Goal: Task Accomplishment & Management: Manage account settings

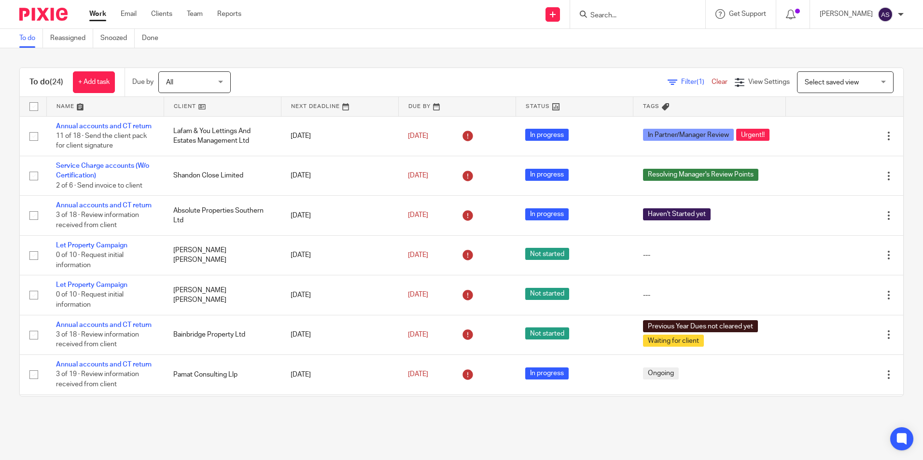
click at [611, 14] on input "Search" at bounding box center [632, 16] width 87 height 9
click at [368, 49] on div "To do (24) + Add task Due by All All Today Tomorrow This week Next week This mo…" at bounding box center [461, 232] width 923 height 368
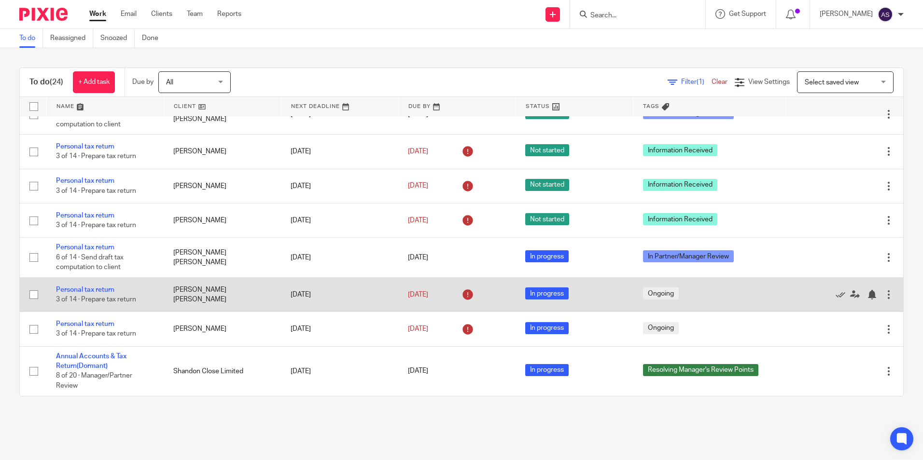
scroll to position [724, 0]
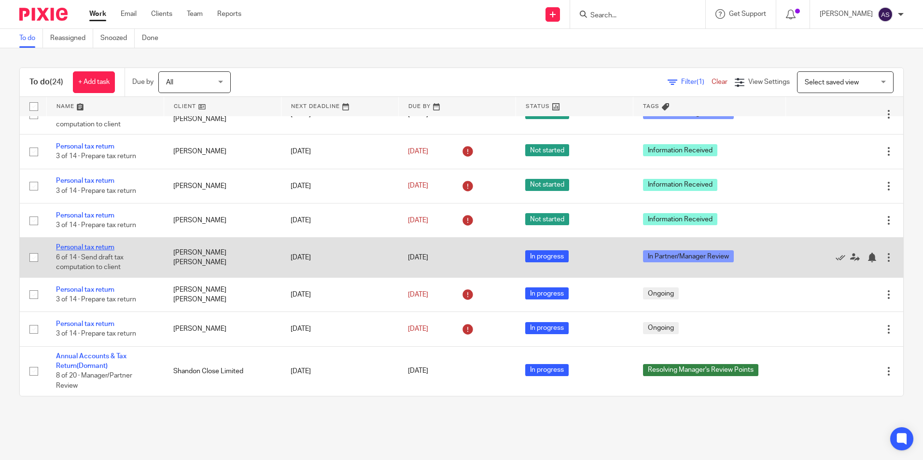
click at [102, 250] on link "Personal tax return" at bounding box center [85, 247] width 58 height 7
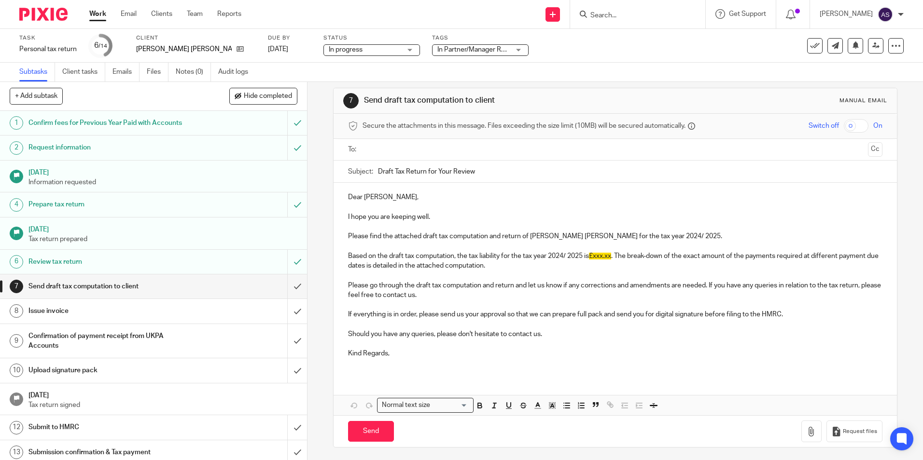
scroll to position [11, 0]
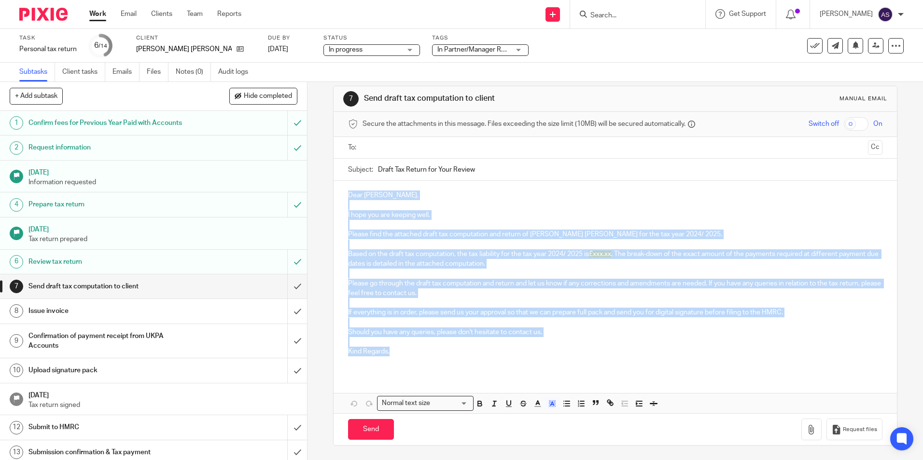
drag, startPoint x: 346, startPoint y: 195, endPoint x: 425, endPoint y: 354, distance: 177.7
click at [425, 354] on div "Dear Sandeep, I hope you are keeping well. Please find the attached draft tax c…" at bounding box center [615, 277] width 563 height 193
copy div "Dear Sandeep, I hope you are keeping well. Please find the attached draft tax c…"
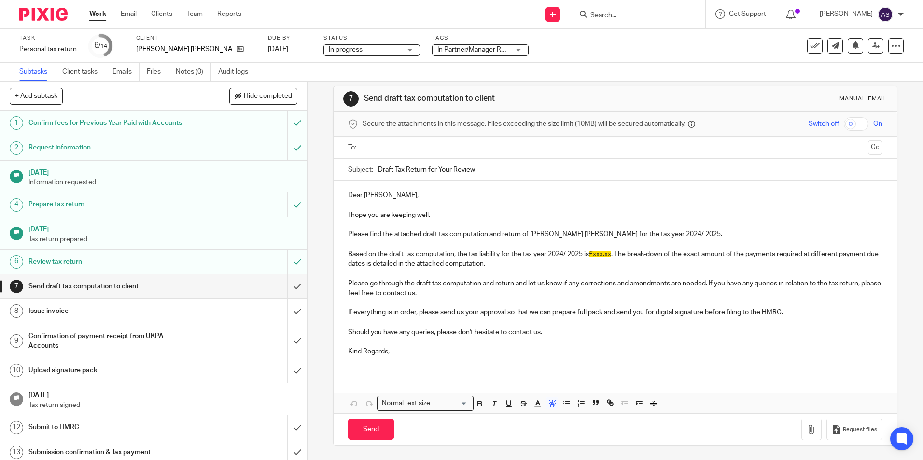
drag, startPoint x: 373, startPoint y: 167, endPoint x: 462, endPoint y: 168, distance: 88.8
click at [461, 169] on div "Subject: Draft Tax Return for Your Review" at bounding box center [615, 170] width 534 height 22
drag, startPoint x: 475, startPoint y: 169, endPoint x: 373, endPoint y: 166, distance: 102.4
click at [373, 166] on div "Subject: Draft Tax Return for Your Review" at bounding box center [615, 170] width 534 height 22
click at [41, 15] on img at bounding box center [43, 14] width 48 height 13
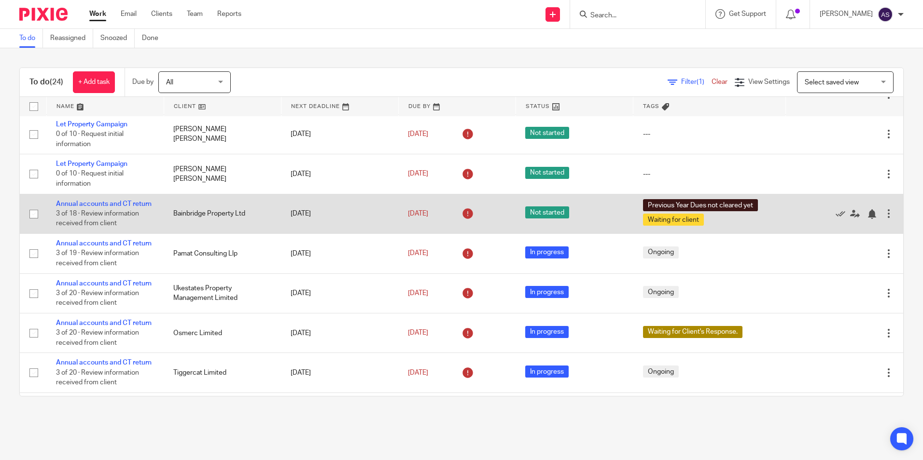
scroll to position [145, 0]
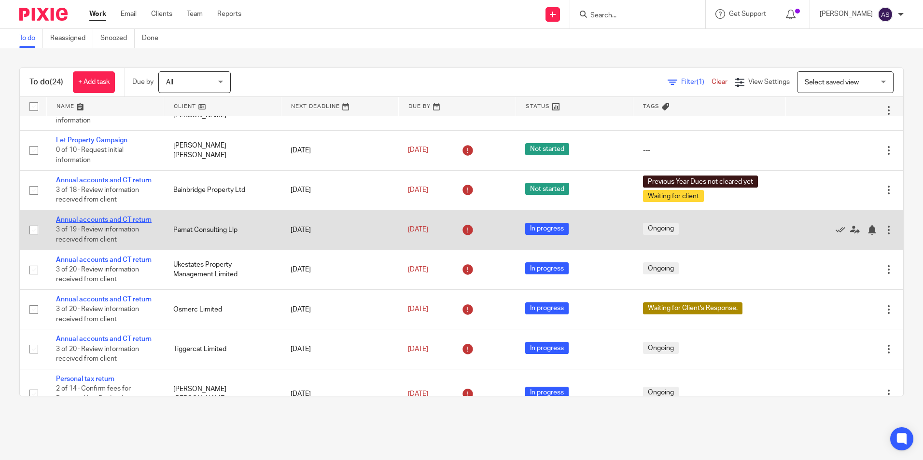
click at [113, 223] on link "Annual accounts and CT return" at bounding box center [104, 220] width 96 height 7
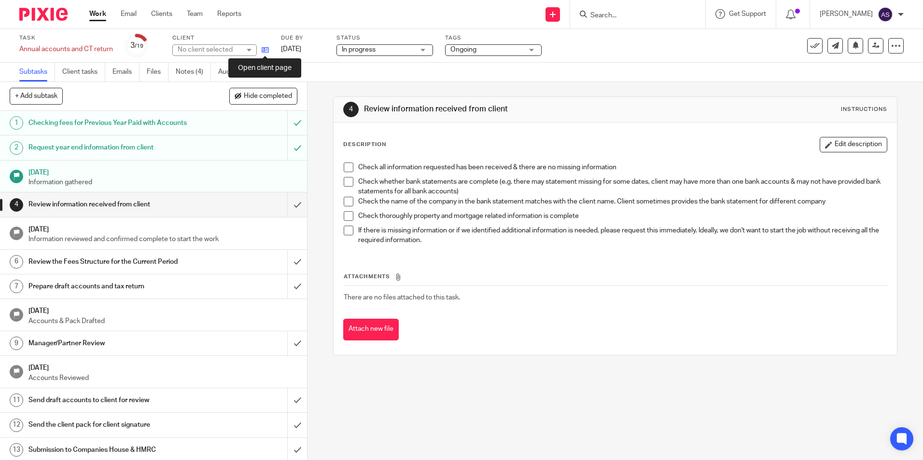
click at [266, 48] on icon at bounding box center [265, 49] width 7 height 7
click at [605, 16] on input "Search" at bounding box center [632, 16] width 87 height 9
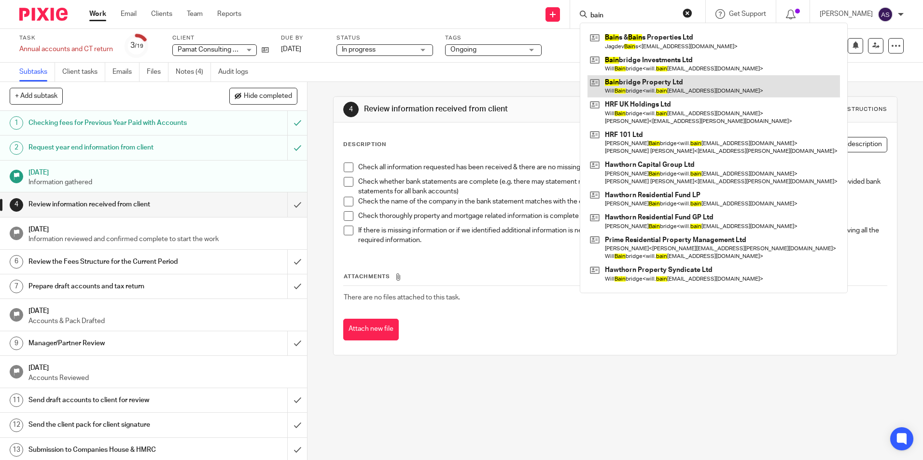
type input "bain"
click at [683, 79] on link at bounding box center [713, 86] width 252 height 22
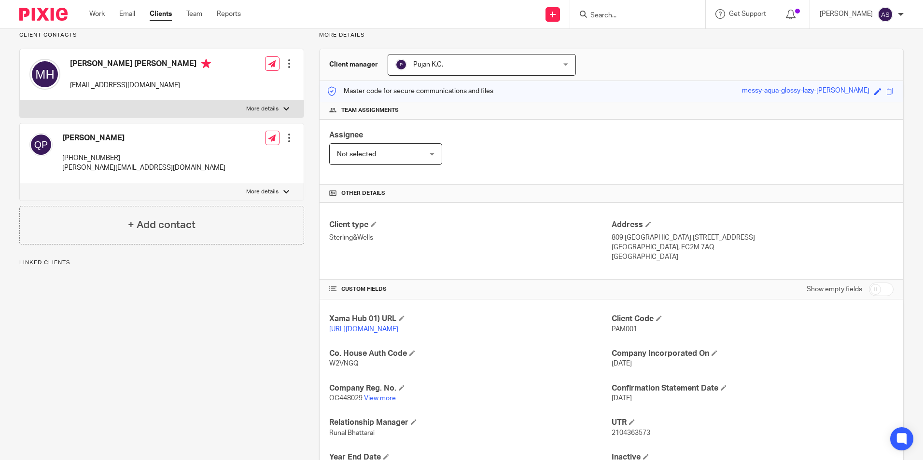
scroll to position [163, 0]
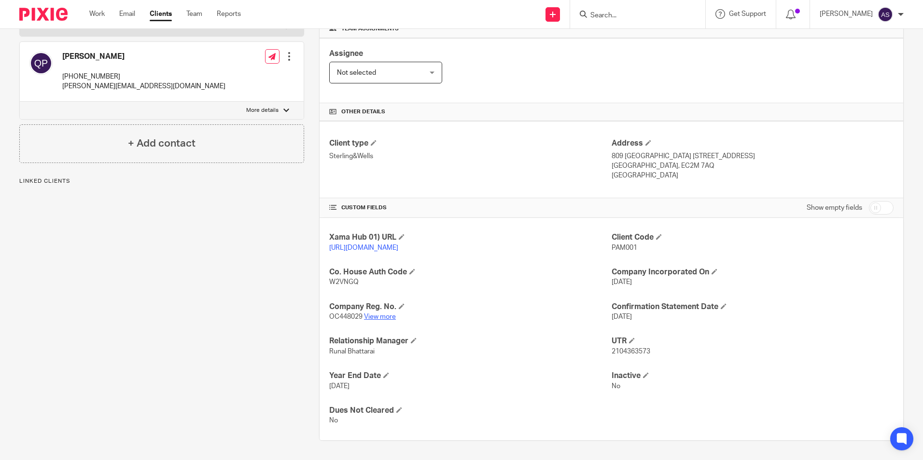
click at [387, 317] on link "View more" at bounding box center [380, 317] width 32 height 7
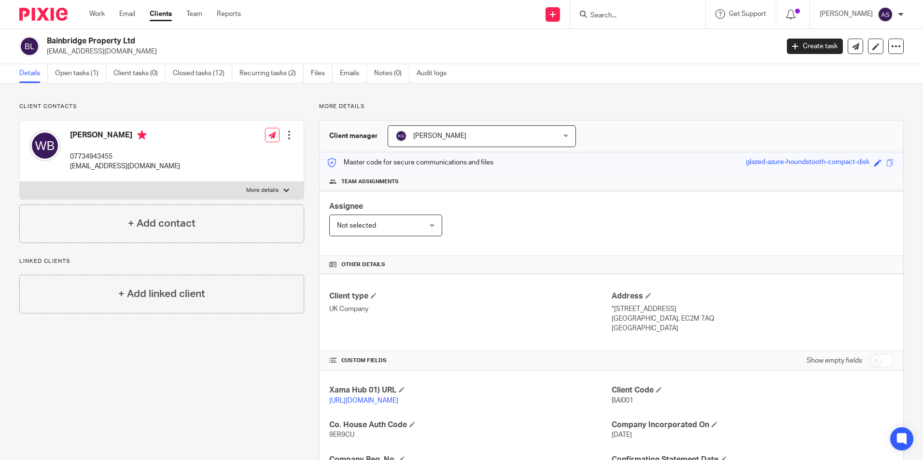
scroll to position [197, 0]
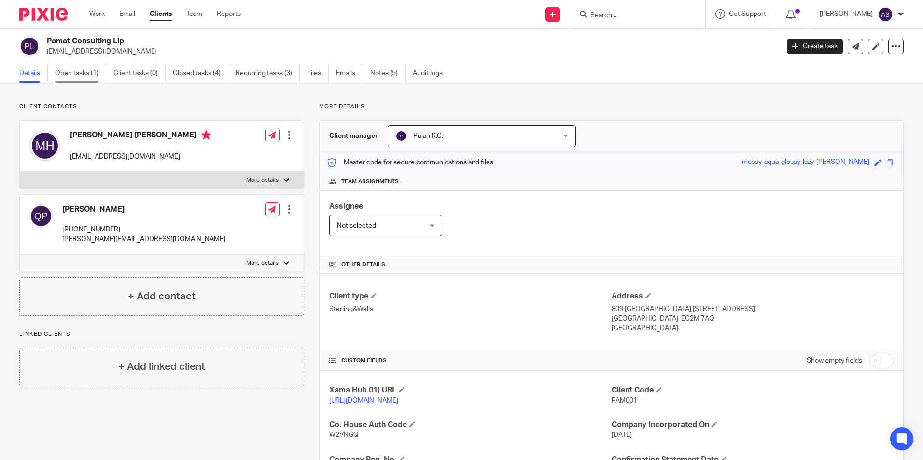
click at [82, 75] on link "Open tasks (1)" at bounding box center [80, 73] width 51 height 19
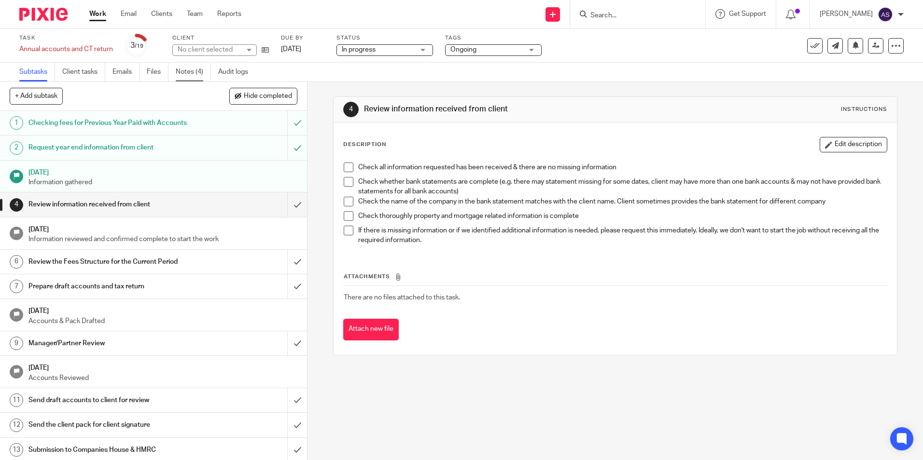
click at [186, 74] on link "Notes (4)" at bounding box center [193, 72] width 35 height 19
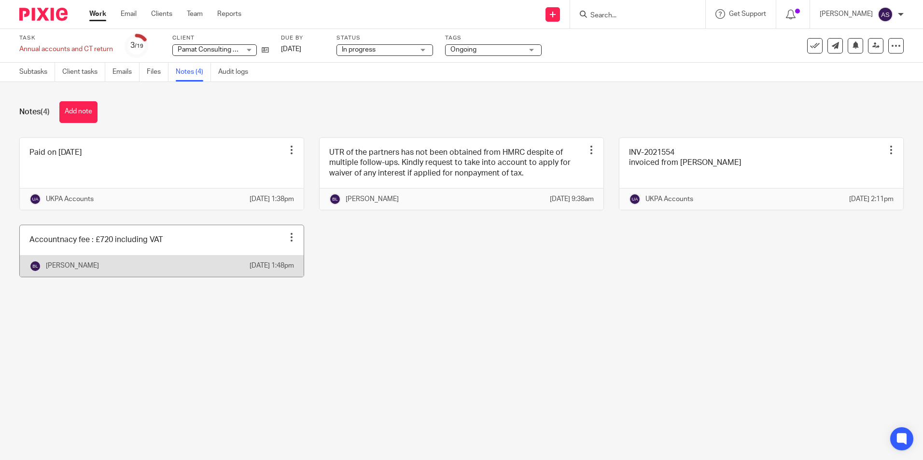
click at [287, 242] on div at bounding box center [292, 238] width 10 height 10
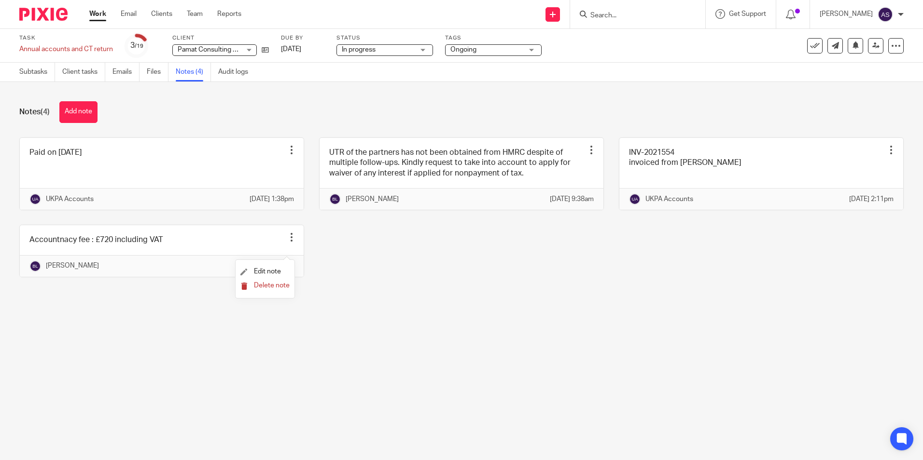
click at [277, 284] on span "Delete note" at bounding box center [272, 285] width 36 height 7
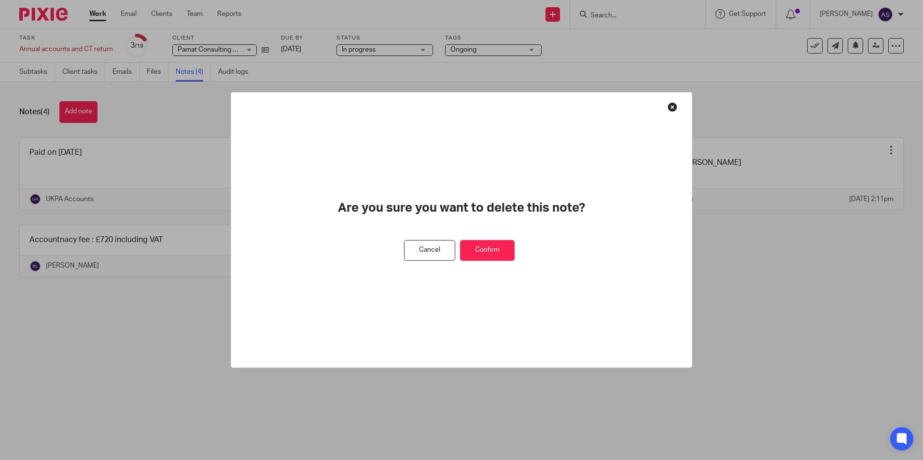
click at [482, 259] on button "Confirm" at bounding box center [487, 250] width 55 height 21
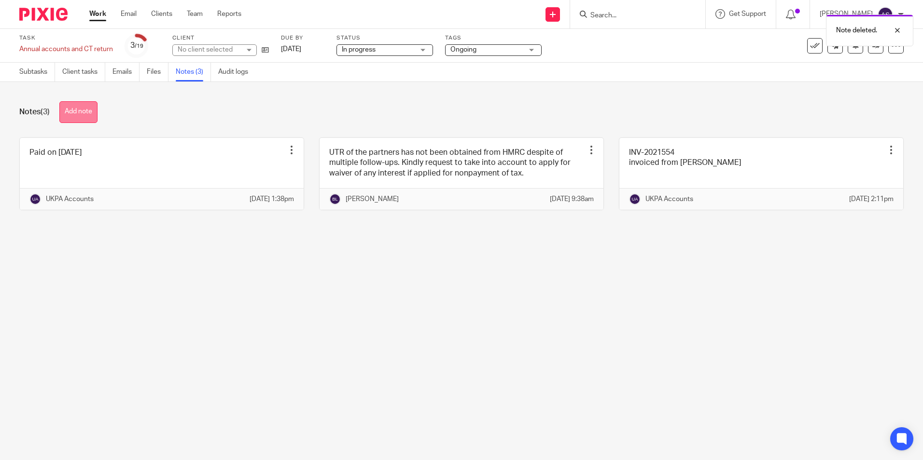
click at [79, 112] on button "Add note" at bounding box center [78, 112] width 38 height 22
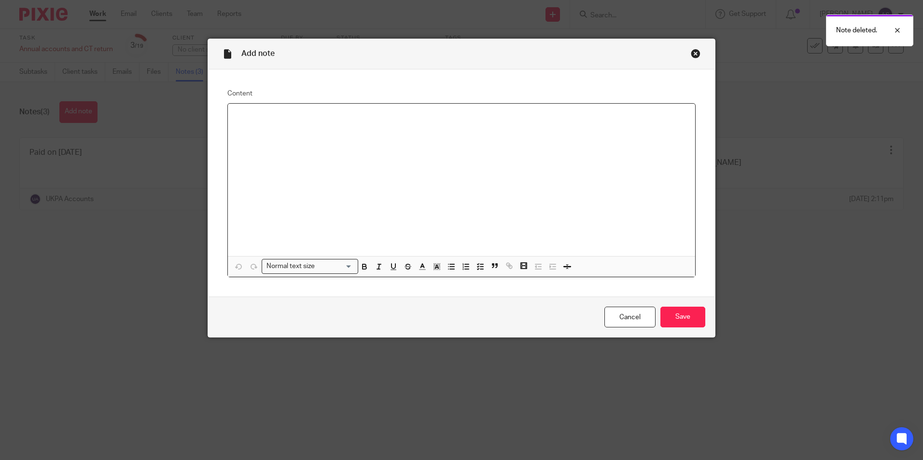
click at [260, 126] on div at bounding box center [461, 180] width 467 height 153
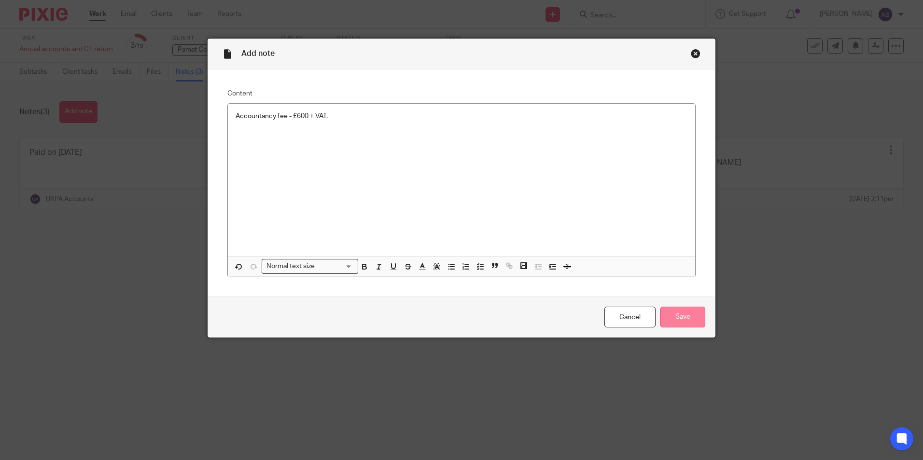
click at [665, 316] on input "Save" at bounding box center [682, 317] width 45 height 21
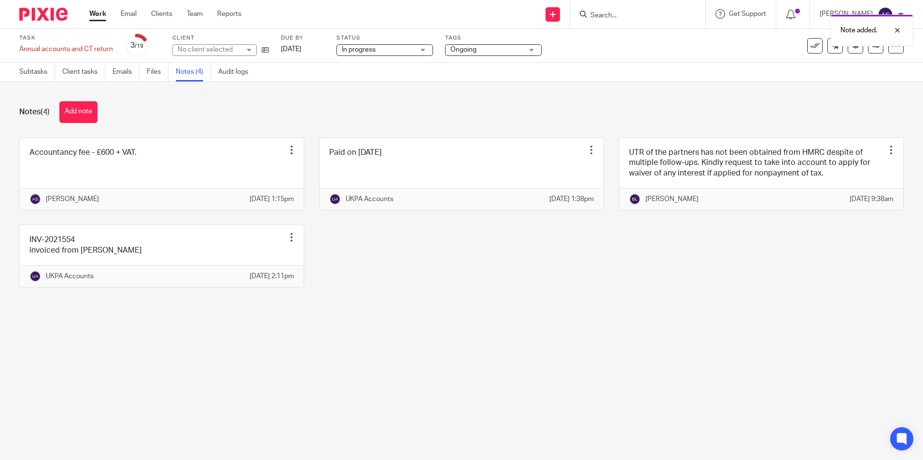
click at [425, 94] on div "Notes (4) Add note Accountancy fee - £600 + VAT. Edit note Delete note [PERSON_…" at bounding box center [461, 201] width 923 height 239
click at [160, 110] on div "Notes (4) Add note" at bounding box center [461, 112] width 884 height 22
click at [37, 76] on link "Subtasks" at bounding box center [37, 72] width 36 height 19
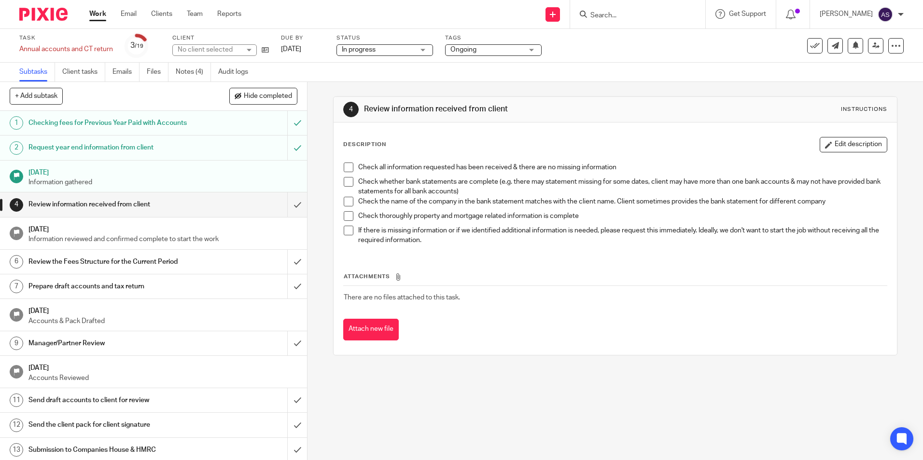
click at [348, 167] on span at bounding box center [349, 168] width 10 height 10
click at [345, 181] on span at bounding box center [349, 182] width 10 height 10
click at [344, 199] on span at bounding box center [349, 202] width 10 height 10
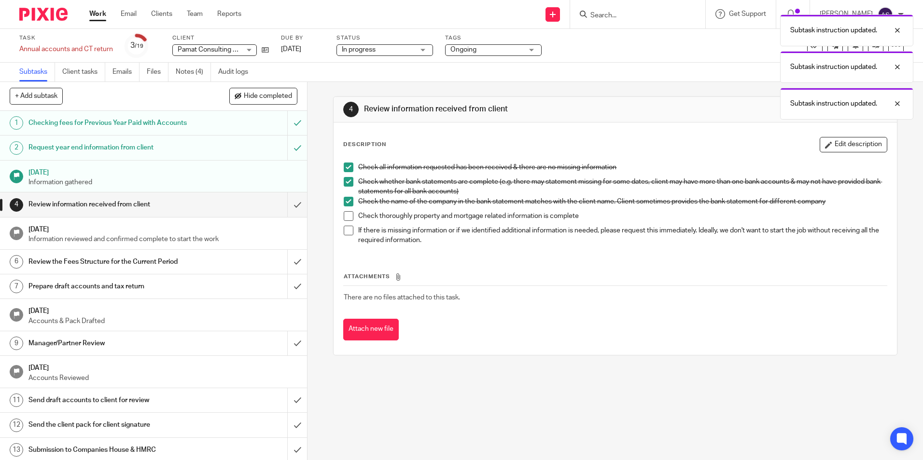
click at [345, 230] on span at bounding box center [349, 231] width 10 height 10
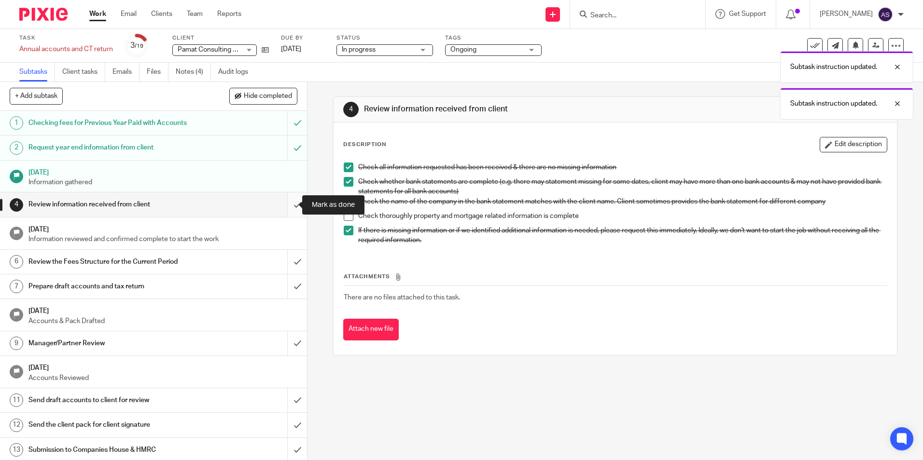
click at [287, 205] on input "submit" at bounding box center [153, 205] width 307 height 24
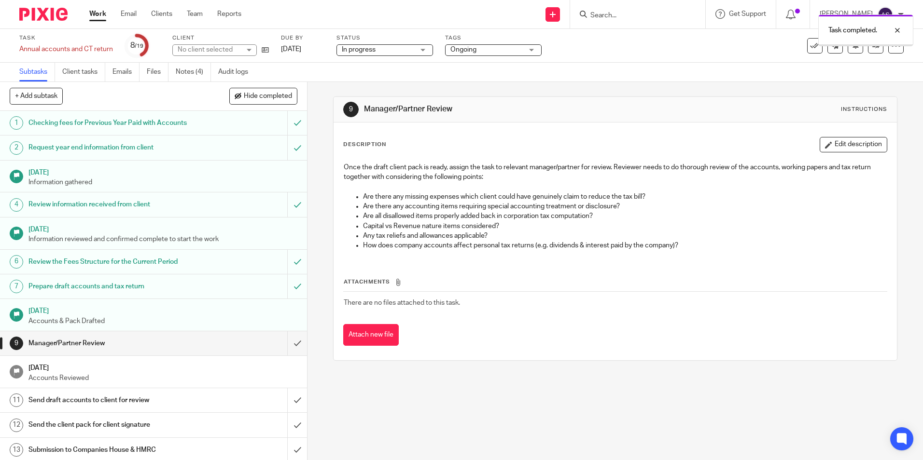
scroll to position [159, 0]
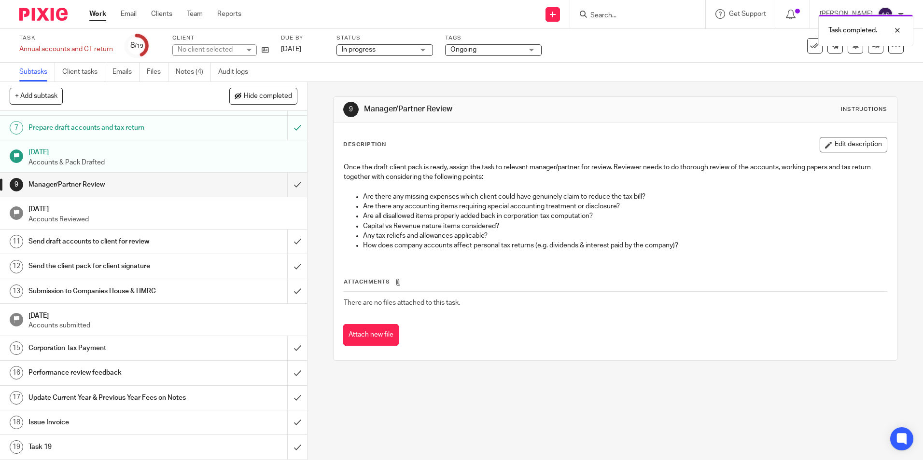
click at [401, 44] on div "In progress In progress" at bounding box center [384, 50] width 97 height 12
click at [468, 49] on span "Ongoing" at bounding box center [463, 49] width 26 height 7
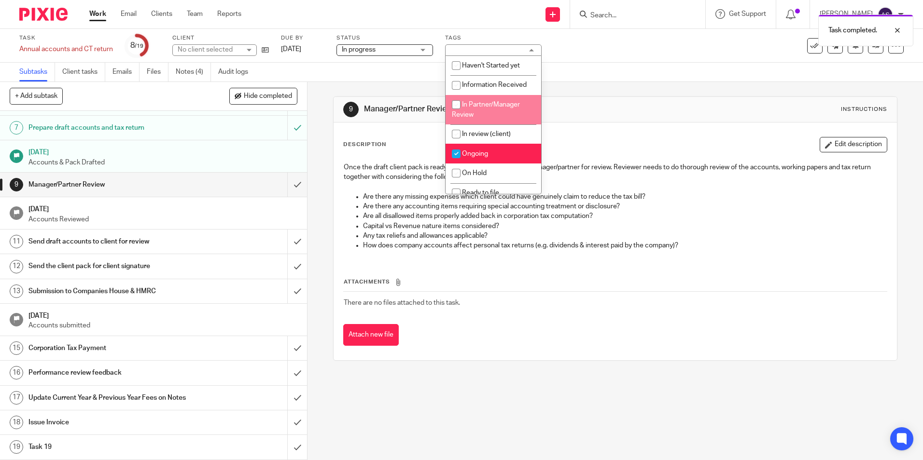
click at [455, 161] on input "checkbox" at bounding box center [456, 154] width 18 height 18
checkbox input "false"
click at [457, 103] on input "checkbox" at bounding box center [456, 105] width 18 height 18
checkbox input "true"
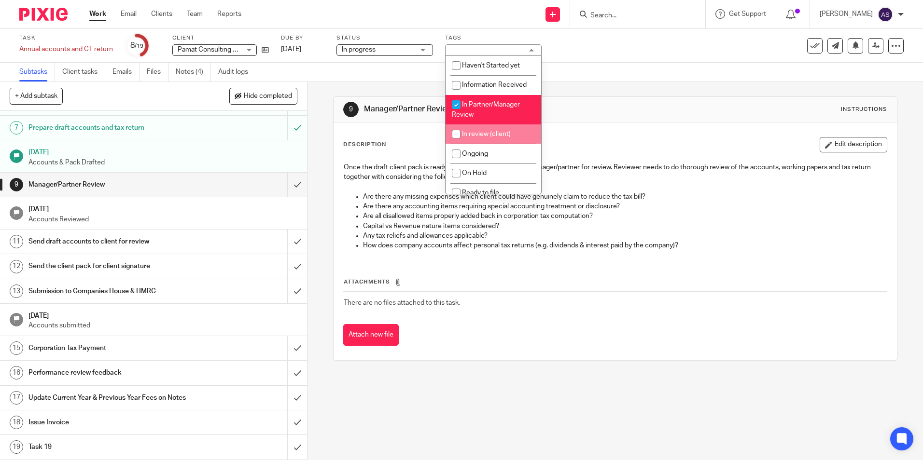
click at [654, 123] on div "Description Edit description Once the draft client pack is ready, assign the ta…" at bounding box center [615, 242] width 563 height 238
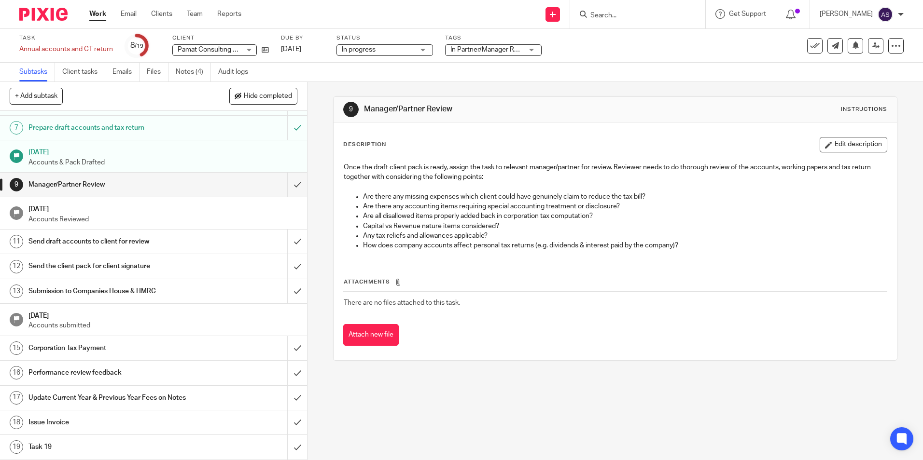
click at [558, 157] on div "Once the draft client pack is ready, assign the task to relevant manager/partne…" at bounding box center [614, 207] width 553 height 101
click at [868, 49] on link at bounding box center [875, 45] width 15 height 15
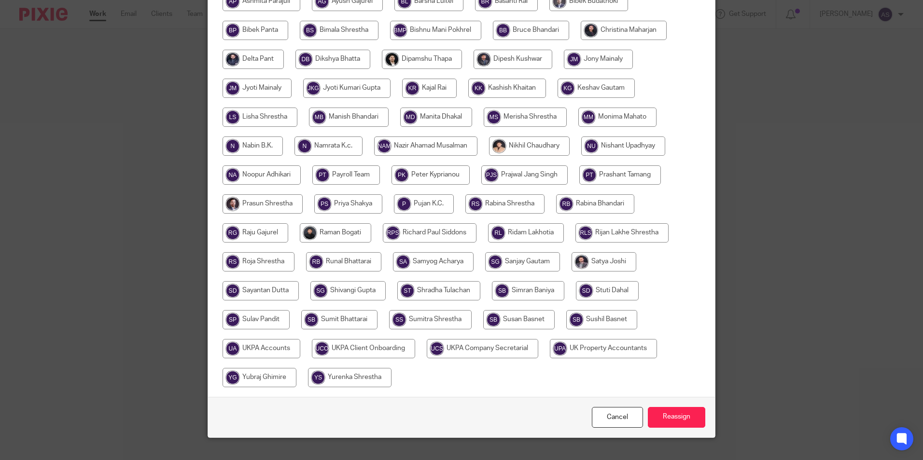
scroll to position [193, 0]
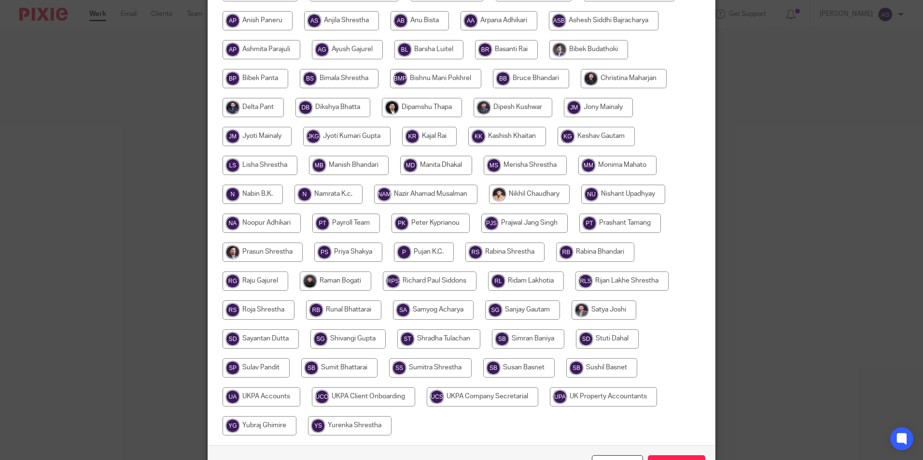
click at [578, 138] on input "radio" at bounding box center [595, 136] width 77 height 19
radio input "true"
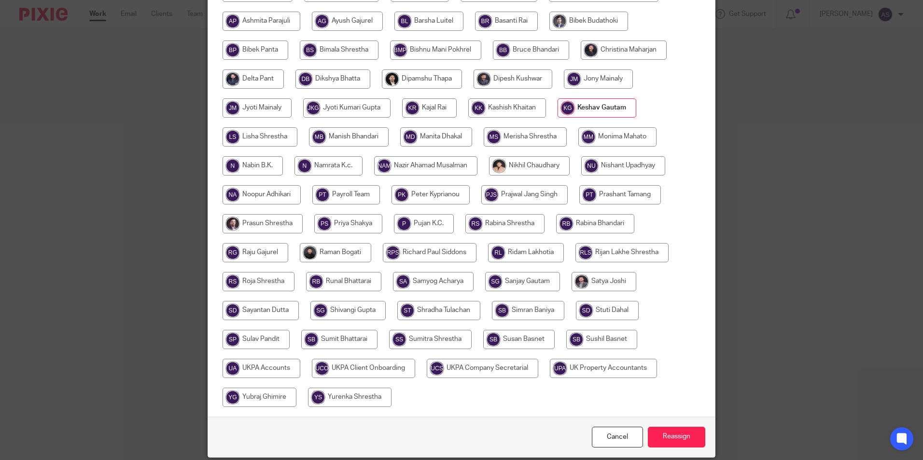
scroll to position [258, 0]
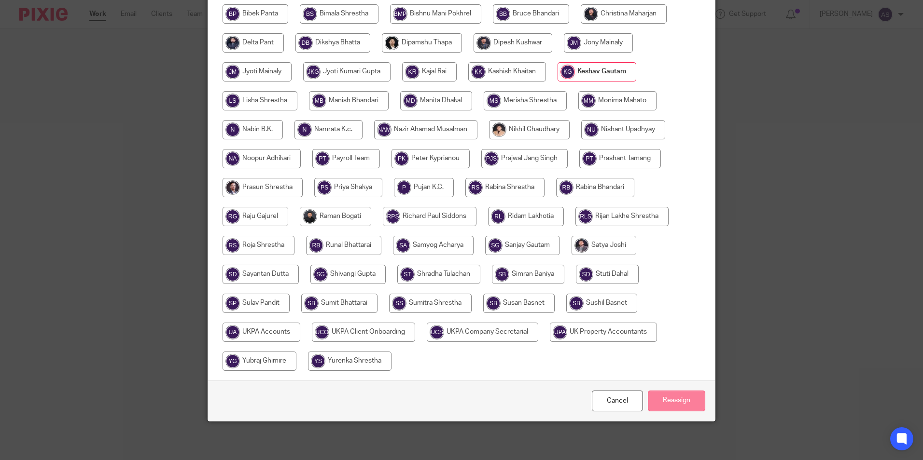
click at [686, 404] on input "Reassign" at bounding box center [676, 401] width 57 height 21
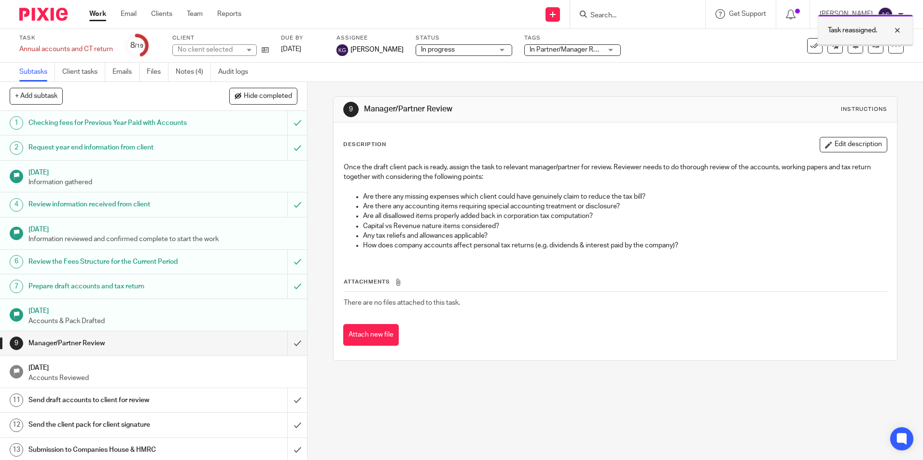
click at [897, 29] on div at bounding box center [890, 31] width 26 height 12
click at [557, 327] on div "Attach new file" at bounding box center [614, 335] width 543 height 22
click at [36, 15] on img at bounding box center [43, 14] width 48 height 13
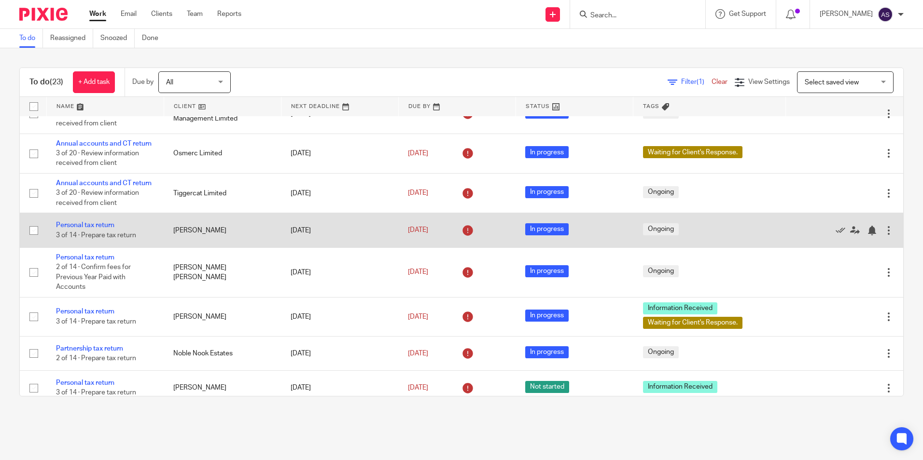
scroll to position [386, 0]
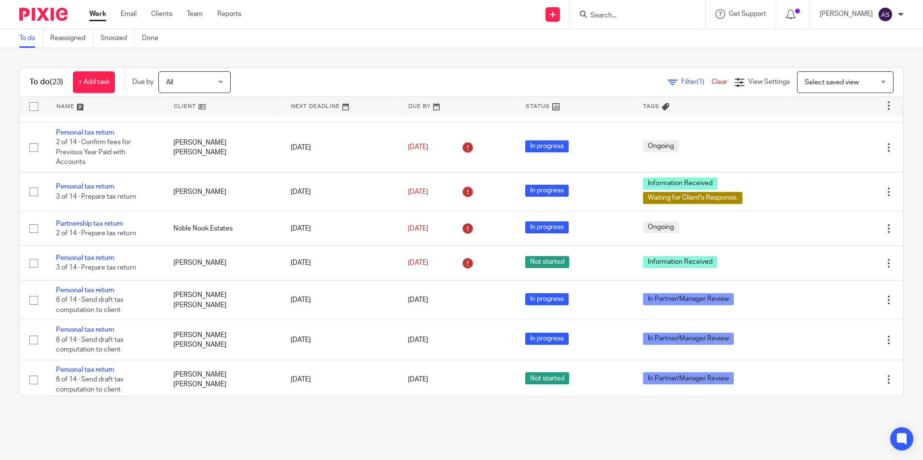
click at [408, 44] on div "To do Reassigned Snoozed Done" at bounding box center [461, 38] width 923 height 19
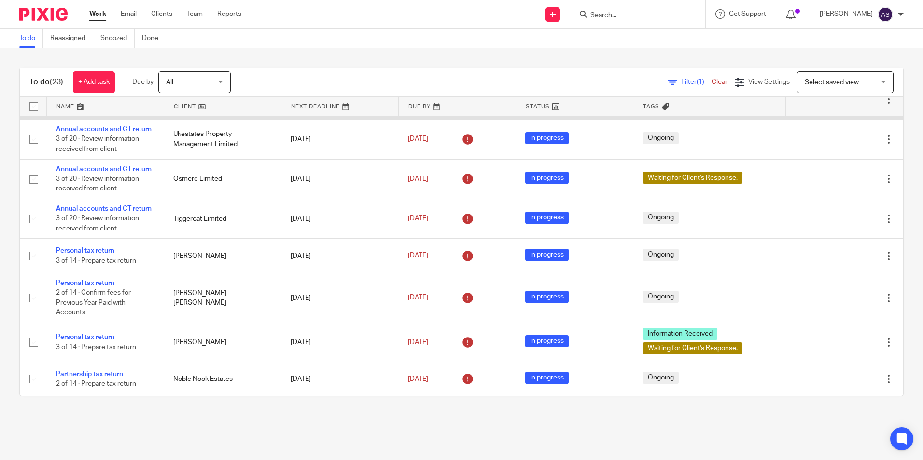
scroll to position [97, 0]
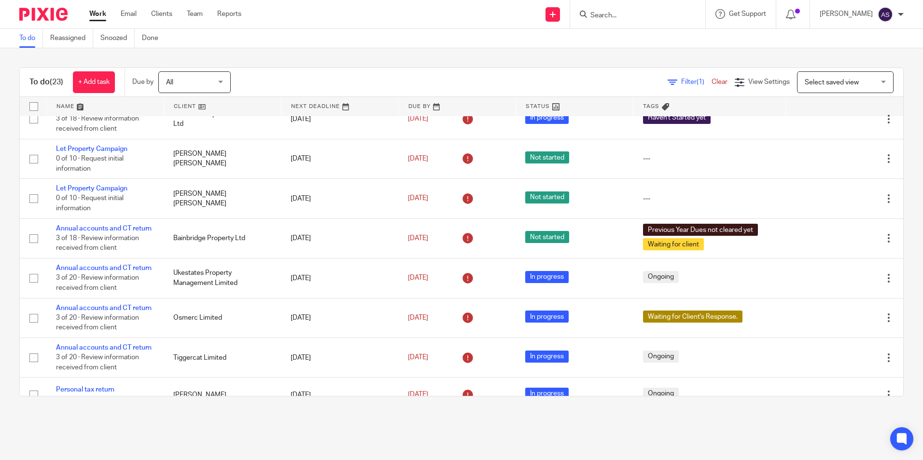
click at [617, 15] on input "Search" at bounding box center [632, 16] width 87 height 9
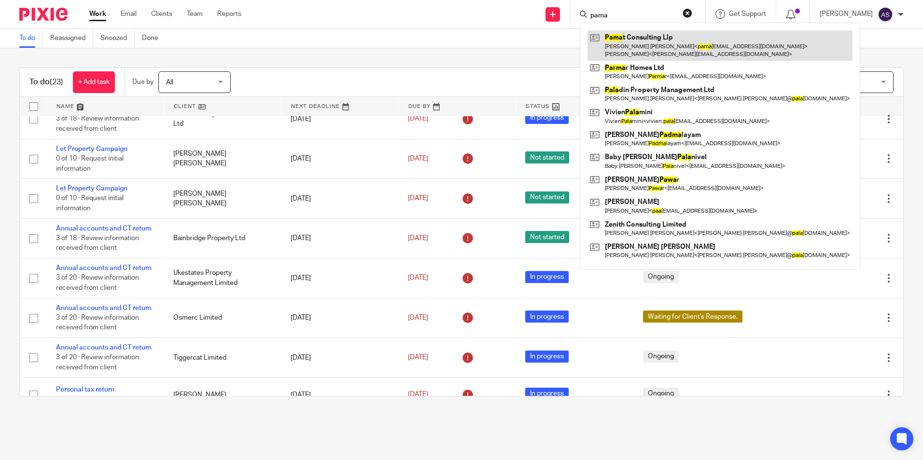
type input "pama"
click at [654, 47] on link at bounding box center [719, 45] width 265 height 30
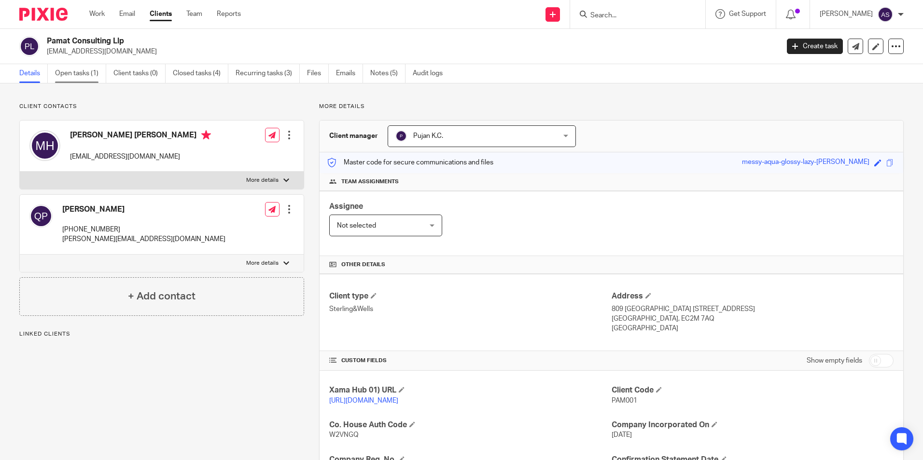
click at [85, 72] on link "Open tasks (1)" at bounding box center [80, 73] width 51 height 19
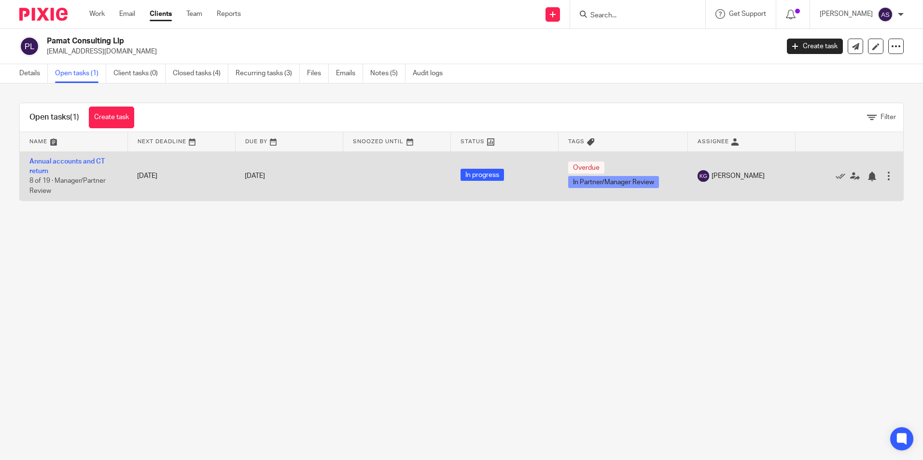
click at [100, 157] on td "Annual accounts and CT return 8 of 19 · Manager/Partner Review" at bounding box center [74, 176] width 108 height 49
click at [97, 159] on link "Annual accounts and CT return" at bounding box center [66, 166] width 75 height 16
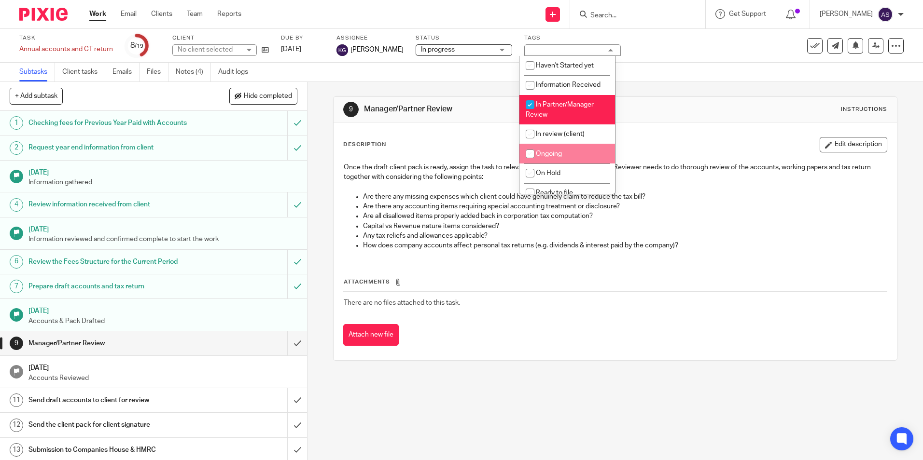
scroll to position [97, 0]
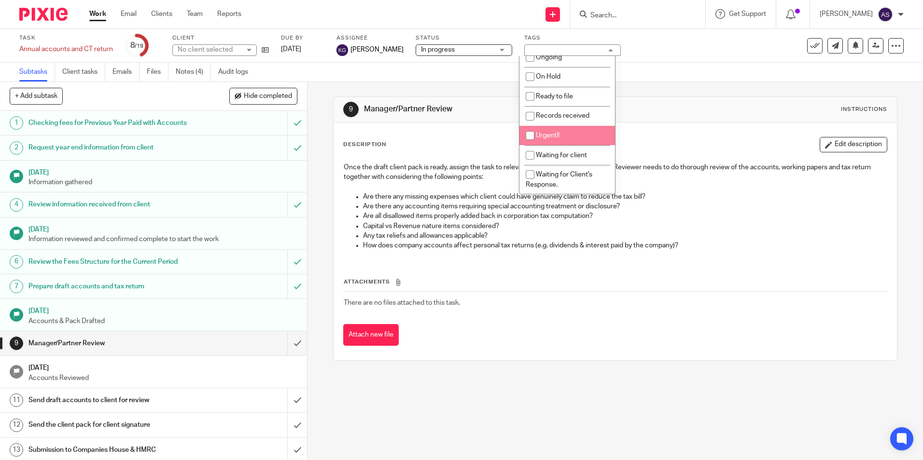
click at [532, 133] on input "checkbox" at bounding box center [530, 135] width 18 height 18
checkbox input "true"
click at [706, 108] on div "9 Manager/Partner Review Instructions" at bounding box center [614, 109] width 543 height 15
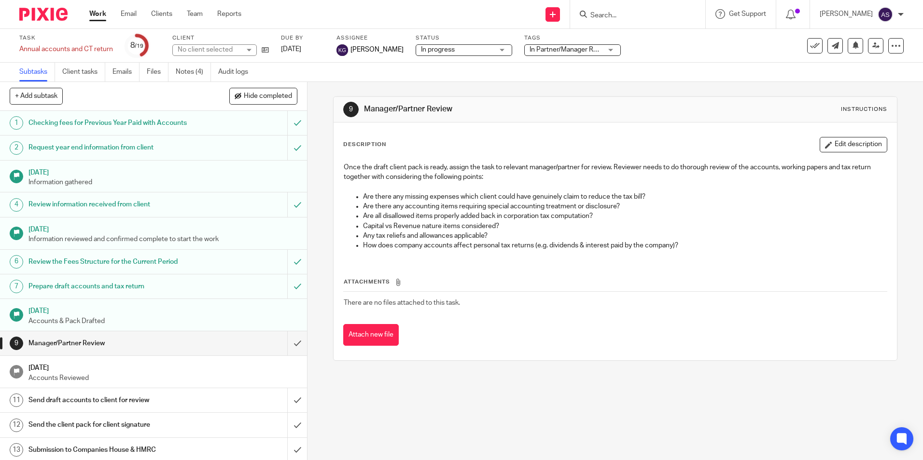
click at [41, 15] on img at bounding box center [43, 14] width 48 height 13
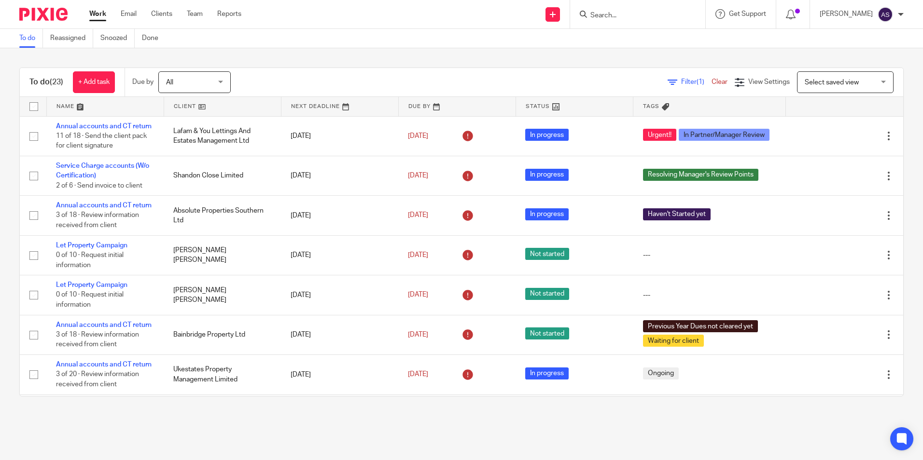
click at [587, 60] on div "To do (23) + Add task Due by All All Today Tomorrow This week Next week This mo…" at bounding box center [461, 232] width 923 height 368
click at [557, 57] on div "To do (23) + Add task Due by All All Today Tomorrow This week Next week This mo…" at bounding box center [461, 232] width 923 height 368
click at [600, 48] on div "To do (23) + Add task Due by All All Today Tomorrow This week Next week This mo…" at bounding box center [461, 232] width 923 height 368
click at [613, 36] on div "To do Reassigned Snoozed Done" at bounding box center [461, 38] width 923 height 19
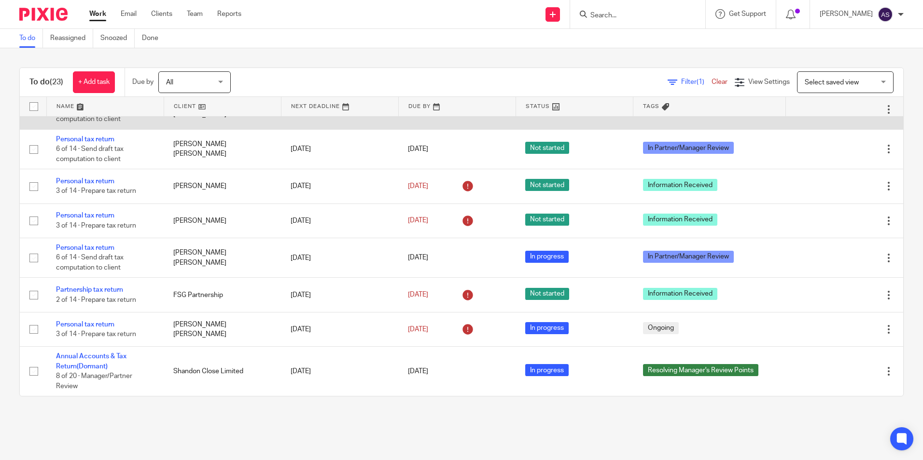
scroll to position [676, 0]
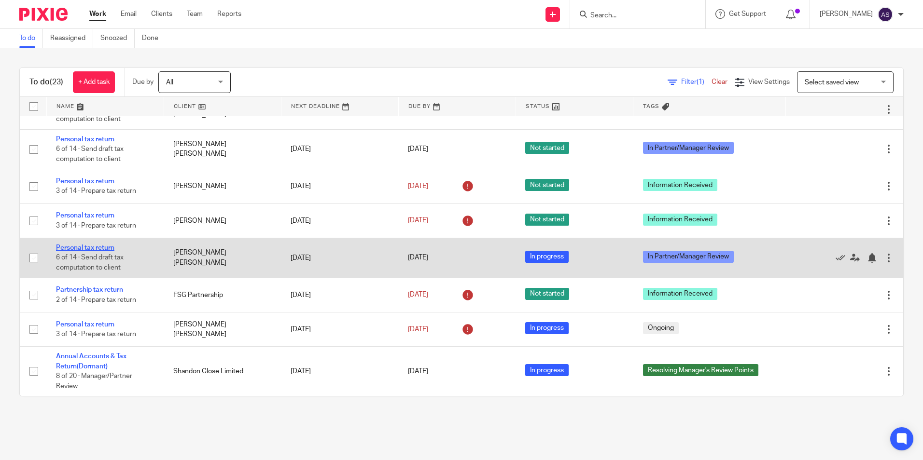
click at [107, 250] on link "Personal tax return" at bounding box center [85, 248] width 58 height 7
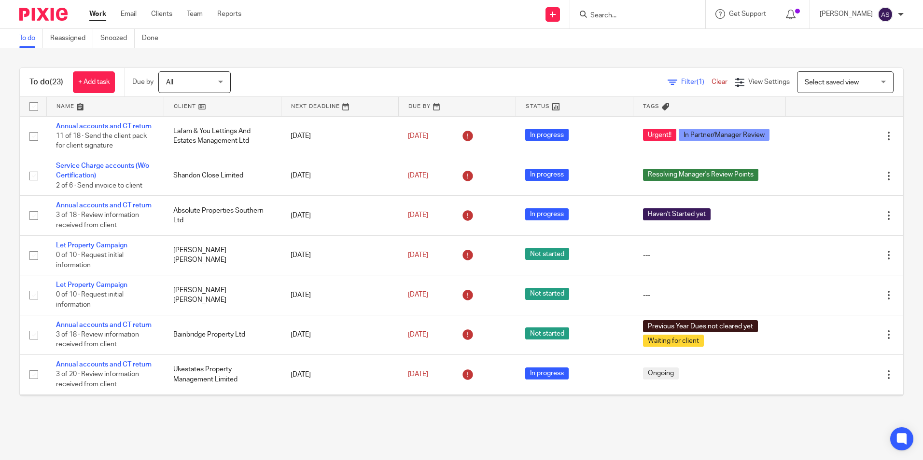
scroll to position [193, 0]
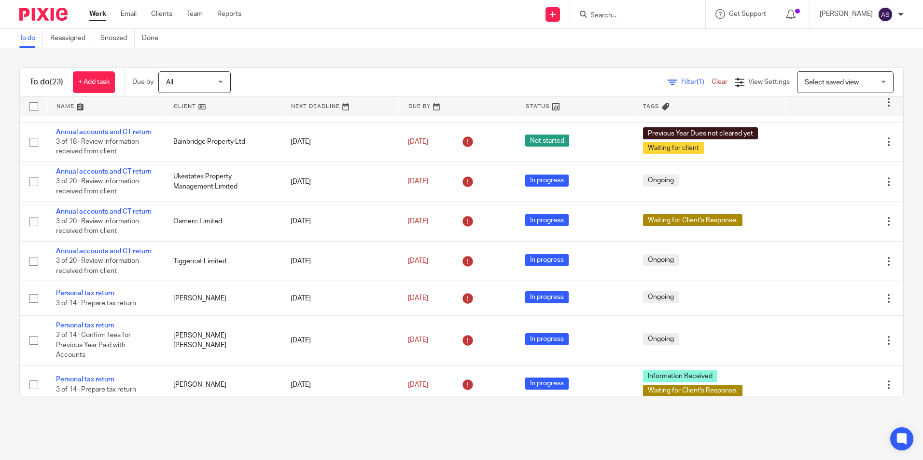
click at [604, 11] on form at bounding box center [640, 14] width 103 height 12
click at [610, 16] on input "Search" at bounding box center [632, 16] width 87 height 9
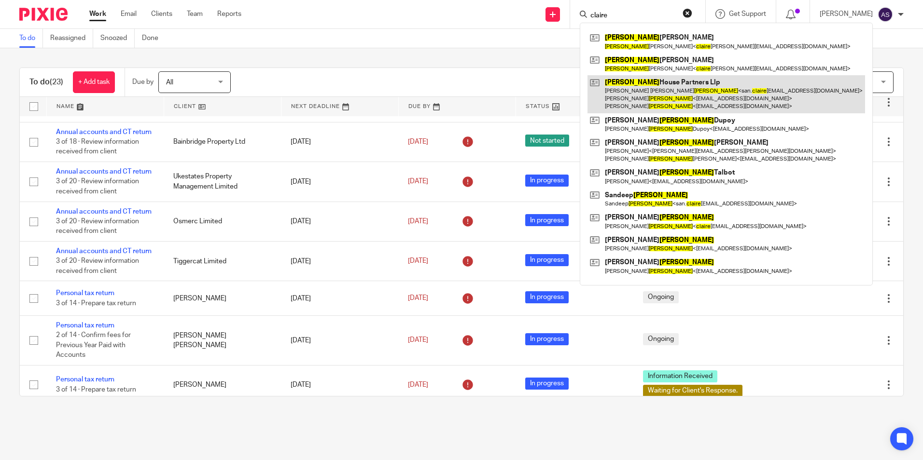
type input "claire"
click at [676, 84] on link at bounding box center [726, 94] width 278 height 38
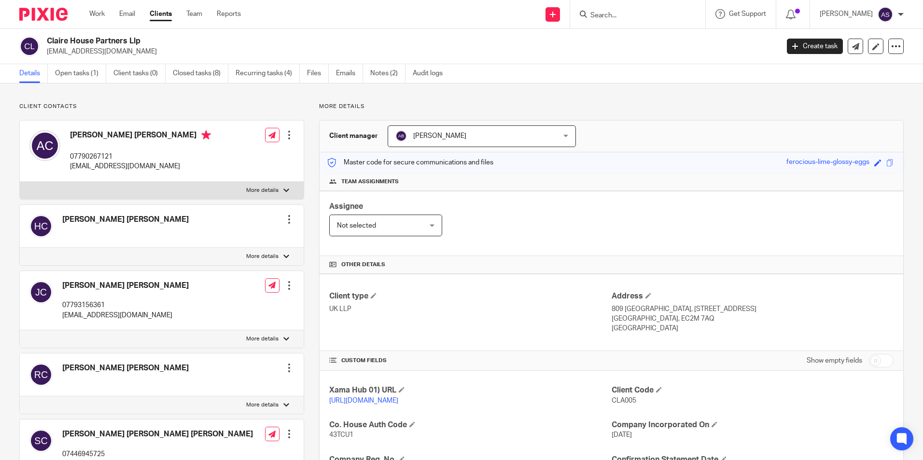
click at [195, 77] on link "Closed tasks (8)" at bounding box center [201, 73] width 56 height 19
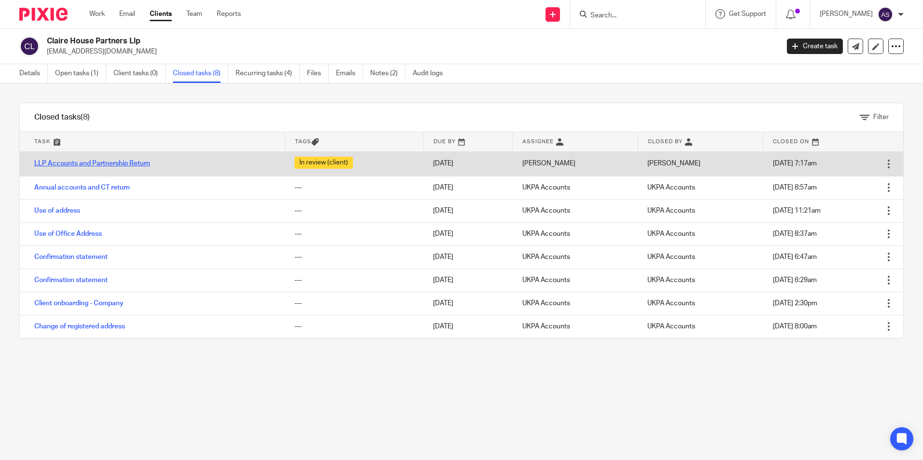
click at [120, 160] on link "LLP Accounts and Partnership Return" at bounding box center [92, 163] width 116 height 7
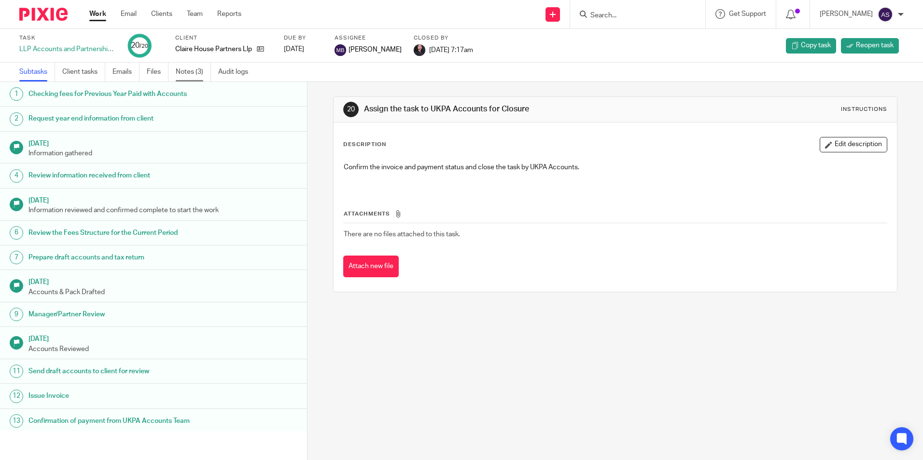
click at [196, 74] on link "Notes (3)" at bounding box center [193, 72] width 35 height 19
drag, startPoint x: 466, startPoint y: 334, endPoint x: 460, endPoint y: 334, distance: 5.9
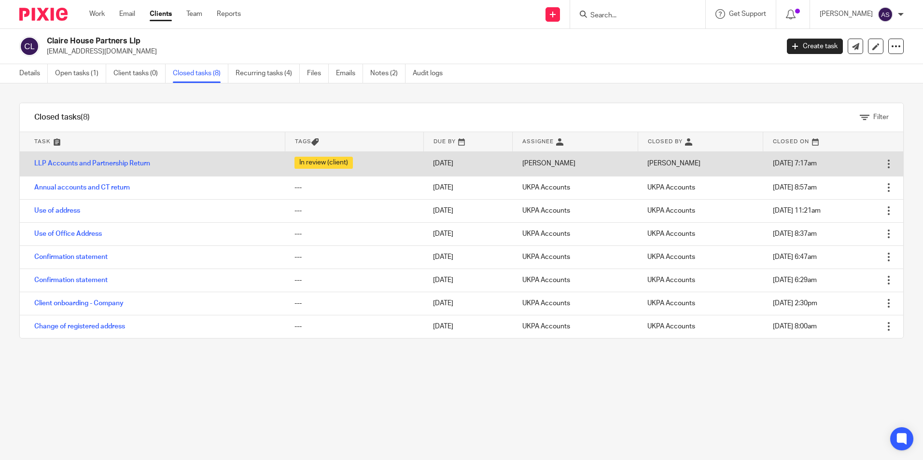
drag, startPoint x: 368, startPoint y: 169, endPoint x: 375, endPoint y: 171, distance: 7.0
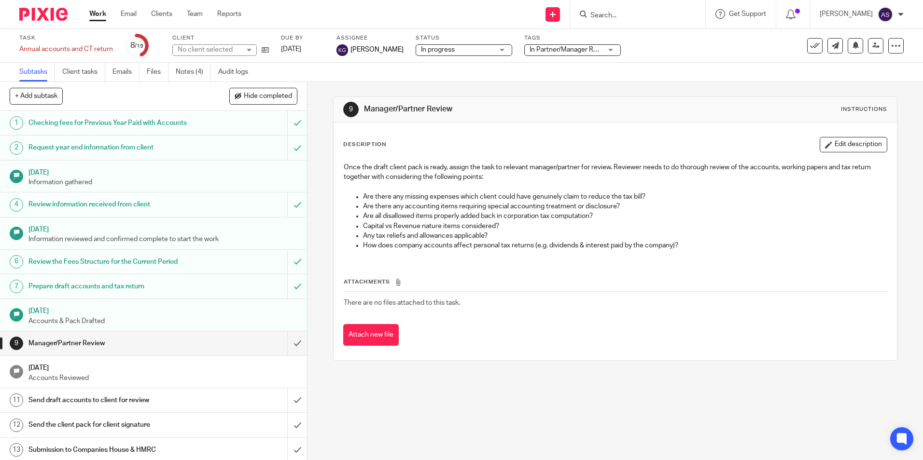
click at [50, 20] on img at bounding box center [43, 14] width 48 height 13
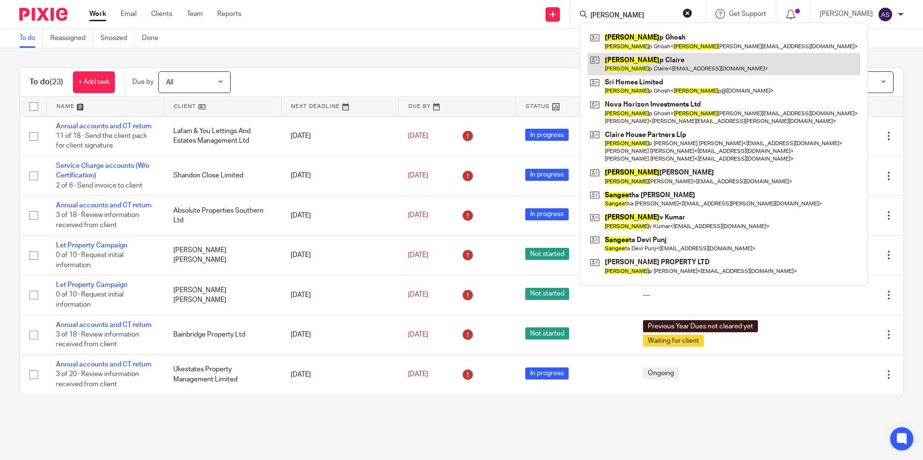
type input "sandee"
click at [675, 68] on link at bounding box center [723, 64] width 273 height 22
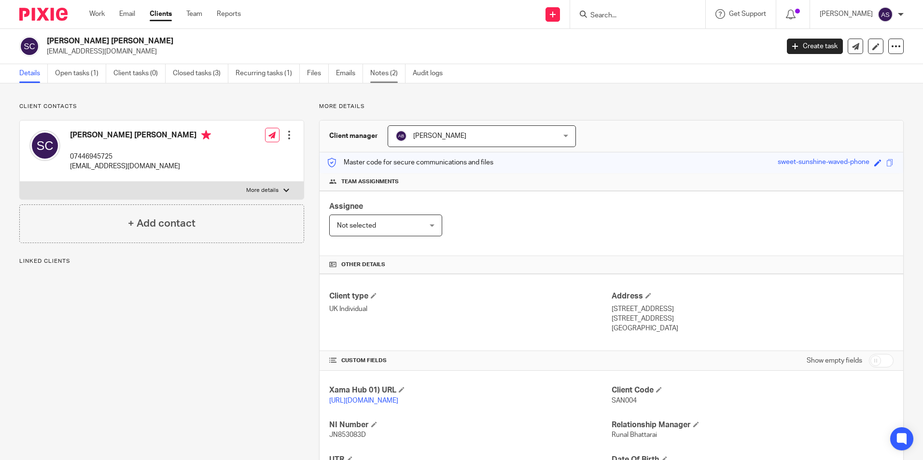
click at [376, 76] on link "Notes (2)" at bounding box center [387, 73] width 35 height 19
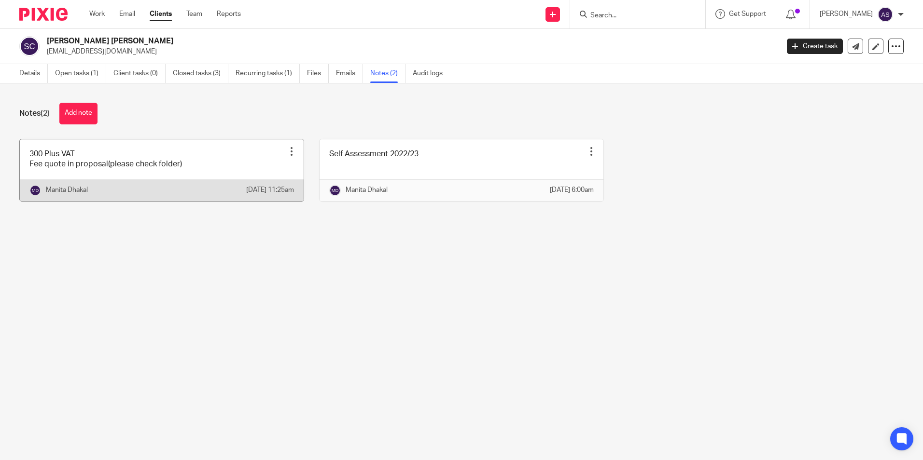
click at [31, 162] on link at bounding box center [162, 170] width 284 height 62
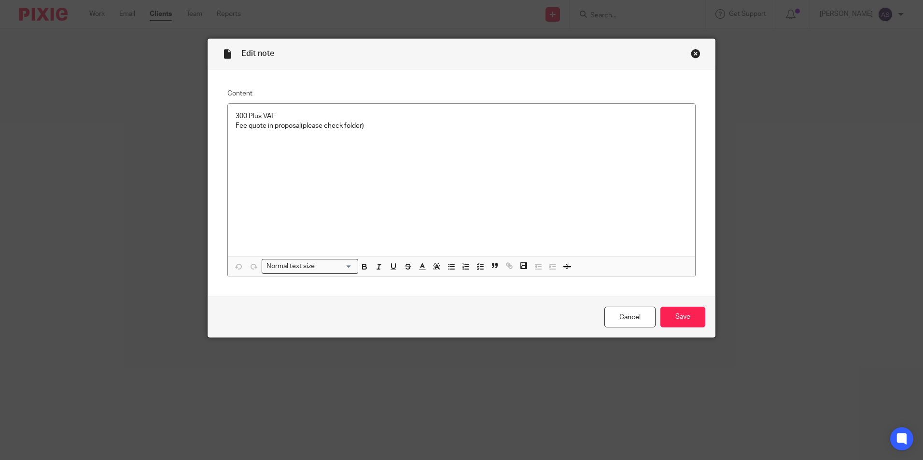
click at [691, 54] on div "Close this dialog window" at bounding box center [696, 54] width 10 height 10
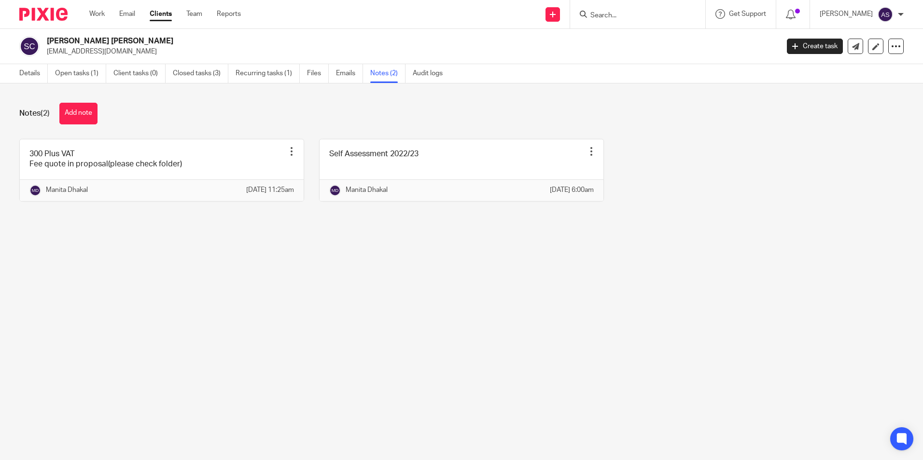
click at [87, 288] on main "Sandeep Claire san.claireuk@gmail.com Create task Update from Companies House E…" at bounding box center [461, 230] width 923 height 460
click at [82, 75] on link "Open tasks (1)" at bounding box center [80, 73] width 51 height 19
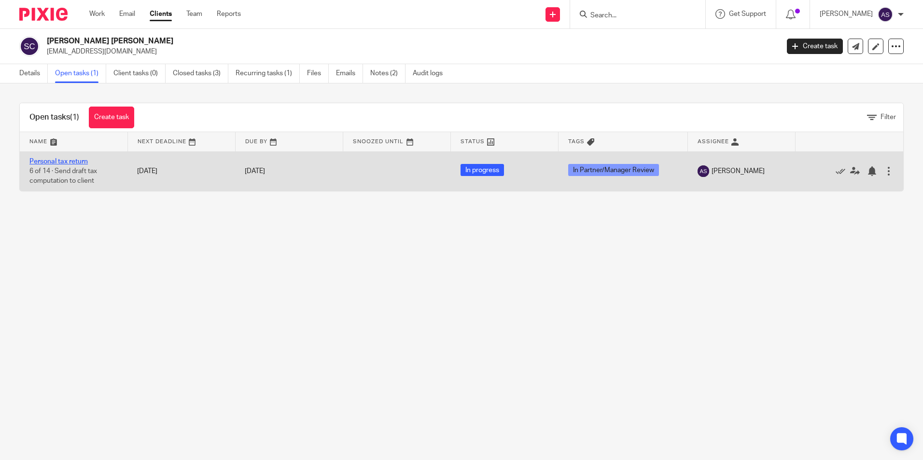
click at [47, 161] on link "Personal tax return" at bounding box center [58, 161] width 58 height 7
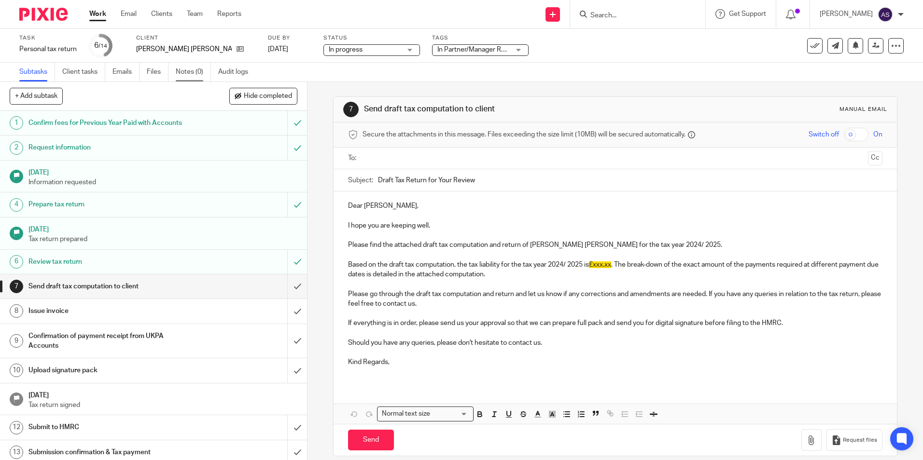
click at [195, 77] on link "Notes (0)" at bounding box center [193, 72] width 35 height 19
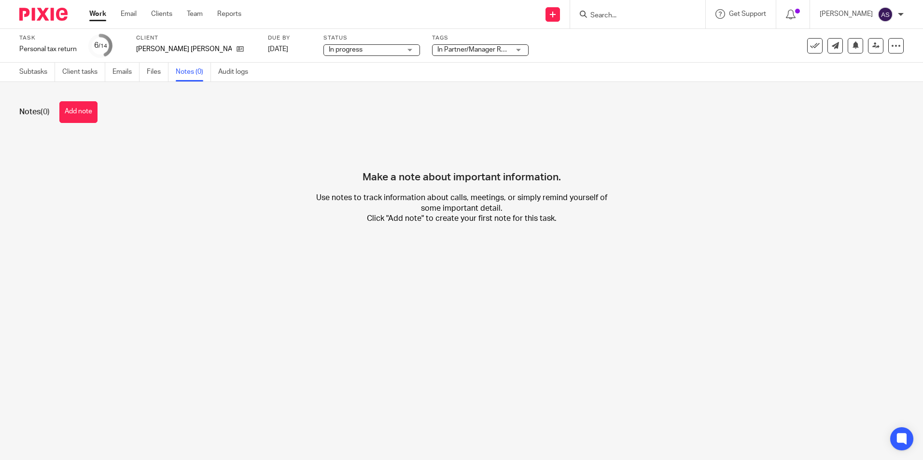
drag, startPoint x: 363, startPoint y: 198, endPoint x: 375, endPoint y: 181, distance: 20.9
click at [364, 198] on p "Use notes to track information about calls, meetings, or simply remind yourself…" at bounding box center [461, 208] width 295 height 31
click at [569, 161] on div "Make a note about important information. Use notes to track information about c…" at bounding box center [461, 188] width 884 height 101
click at [92, 153] on div "Make a note about important information. Use notes to track information about c…" at bounding box center [461, 188] width 884 height 101
click at [264, 164] on div "Make a note about important information. Use notes to track information about c…" at bounding box center [461, 188] width 884 height 101
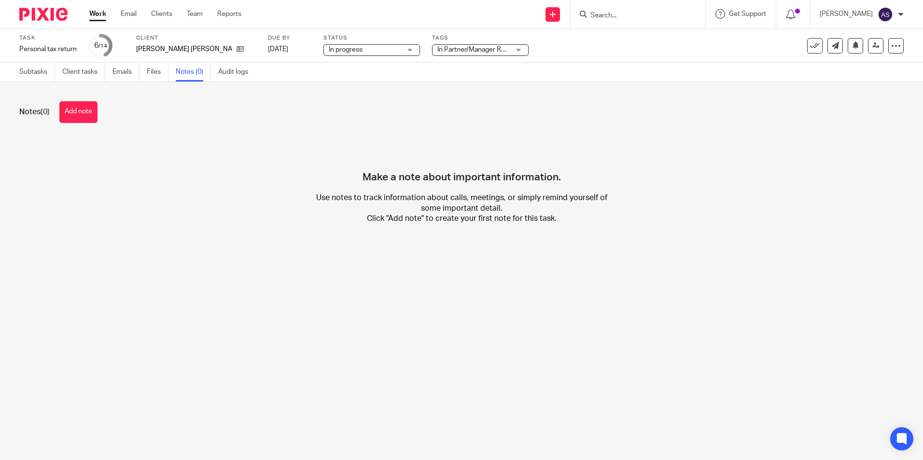
drag, startPoint x: 184, startPoint y: 248, endPoint x: 119, endPoint y: 194, distance: 84.4
click at [181, 247] on div "Notes (0) Add note Make a note about important information. Use notes to track …" at bounding box center [461, 170] width 923 height 176
click at [60, 14] on img at bounding box center [43, 14] width 48 height 13
click at [31, 13] on img at bounding box center [43, 14] width 48 height 13
click at [184, 192] on div "Make a note about important information. Use notes to track information about c…" at bounding box center [461, 188] width 884 height 101
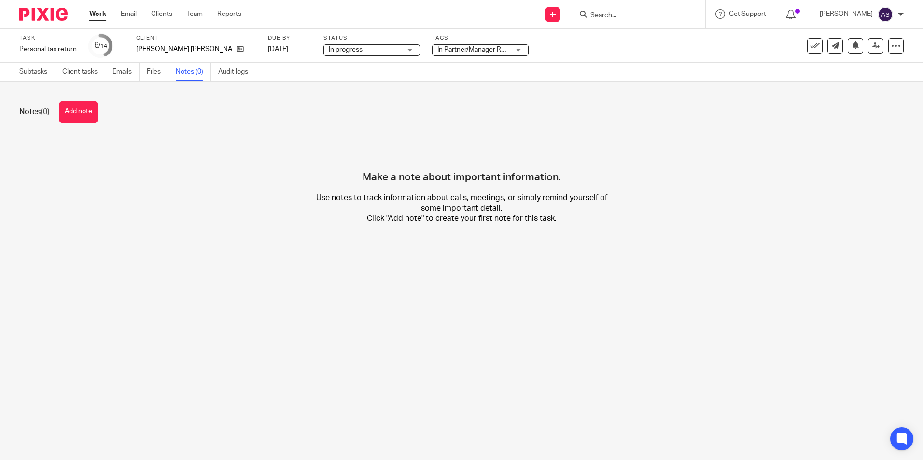
drag, startPoint x: 184, startPoint y: 188, endPoint x: 189, endPoint y: 186, distance: 5.0
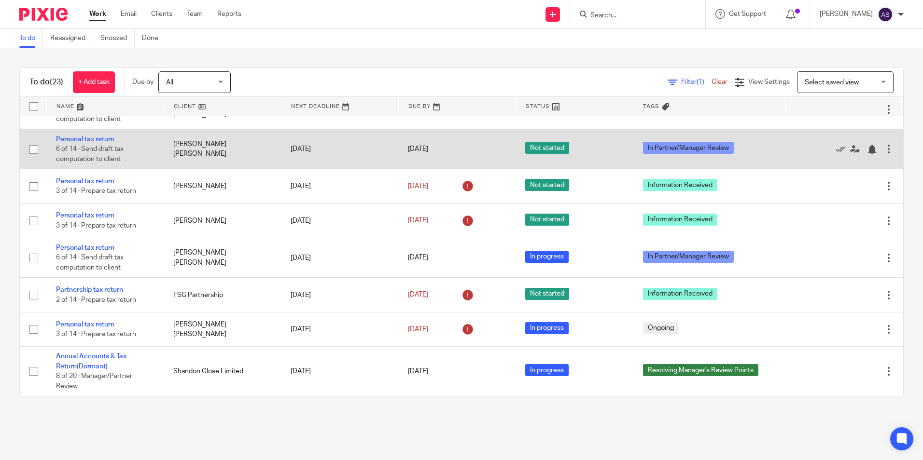
scroll to position [627, 0]
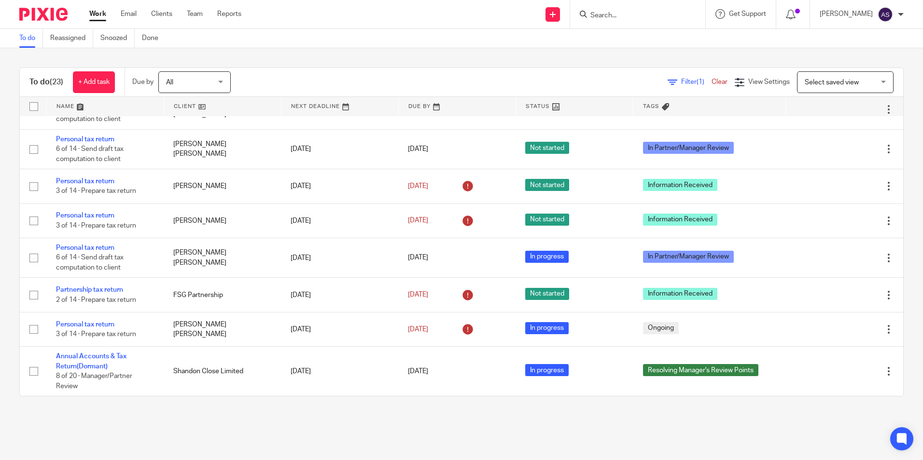
click at [615, 18] on input "Search" at bounding box center [632, 16] width 87 height 9
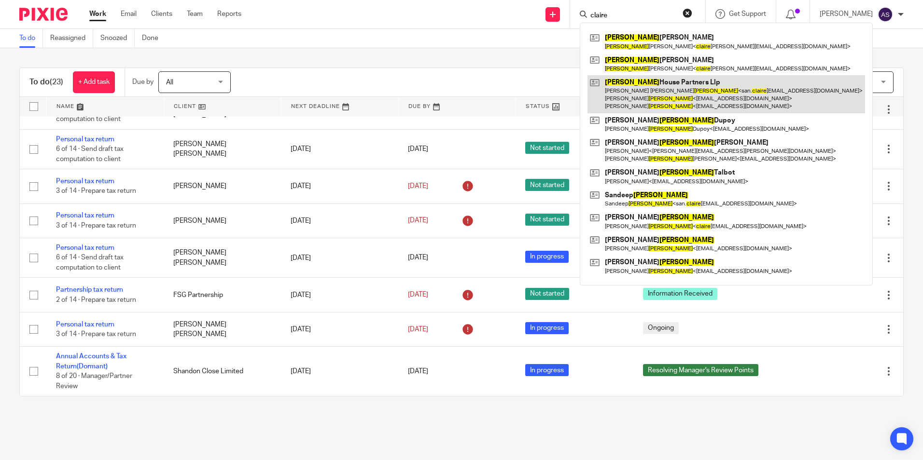
type input "claire"
click at [692, 84] on link at bounding box center [726, 94] width 278 height 38
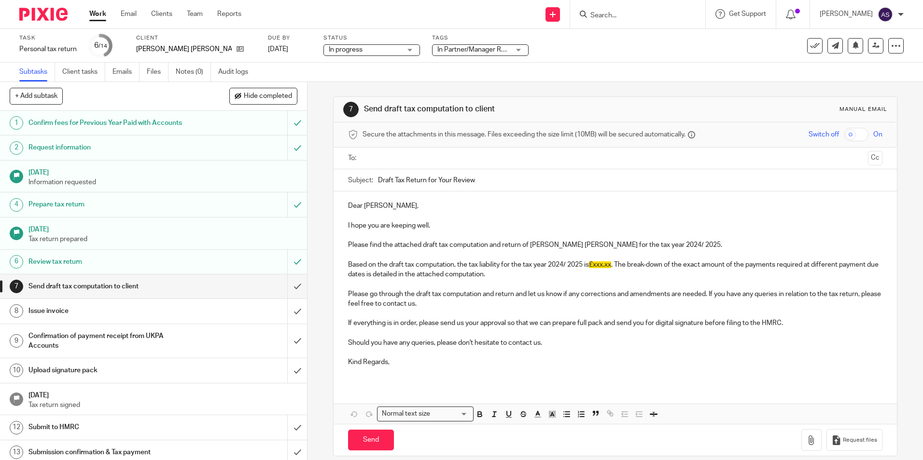
drag, startPoint x: 0, startPoint y: 0, endPoint x: 185, endPoint y: 170, distance: 251.4
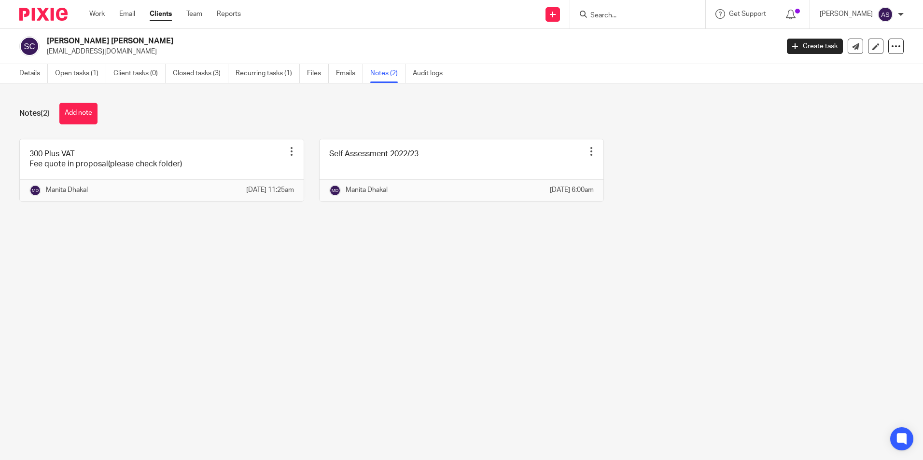
click at [300, 286] on main "[PERSON_NAME] [PERSON_NAME] [EMAIL_ADDRESS][DOMAIN_NAME] Create task Update fro…" at bounding box center [461, 230] width 923 height 460
drag, startPoint x: 291, startPoint y: 287, endPoint x: 285, endPoint y: 287, distance: 5.3
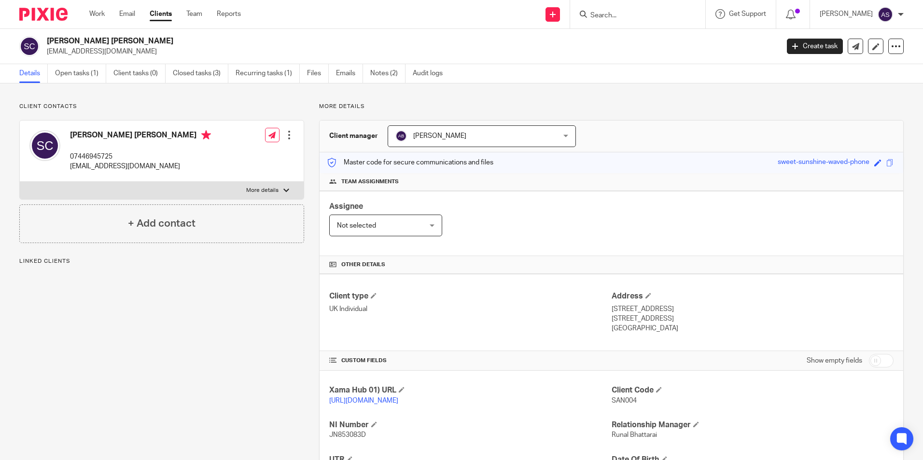
click at [229, 298] on div "Client contacts Sandeep Claire 07446945725 san.claireuk@gmail.com Edit contact …" at bounding box center [154, 331] width 300 height 457
click at [198, 69] on link "Closed tasks (3)" at bounding box center [201, 73] width 56 height 19
click at [203, 77] on link "Closed tasks (3)" at bounding box center [201, 73] width 56 height 19
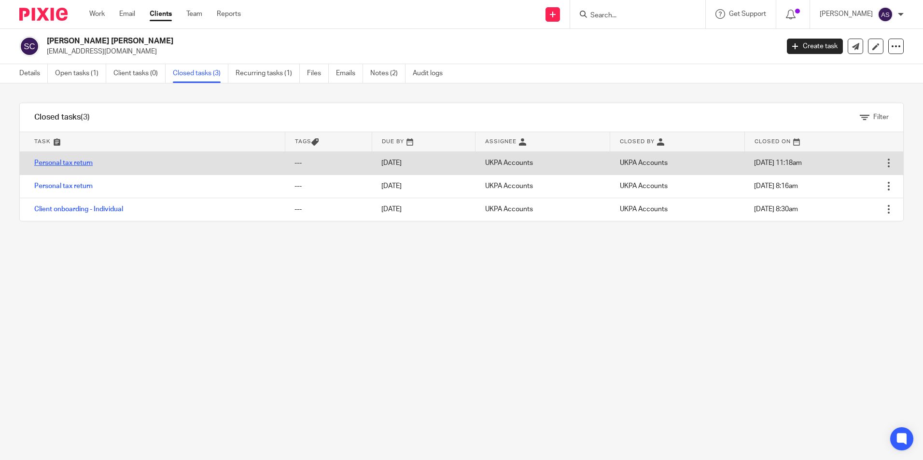
click at [76, 164] on link "Personal tax return" at bounding box center [63, 163] width 58 height 7
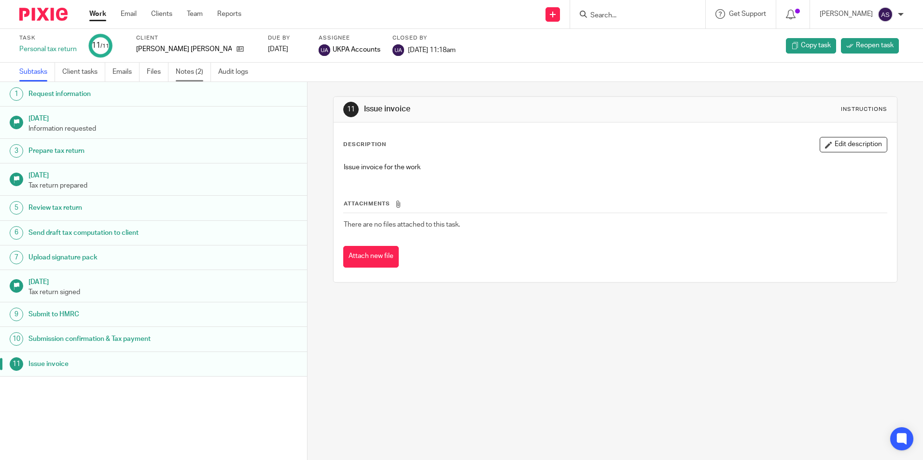
click at [196, 74] on link "Notes (2)" at bounding box center [193, 72] width 35 height 19
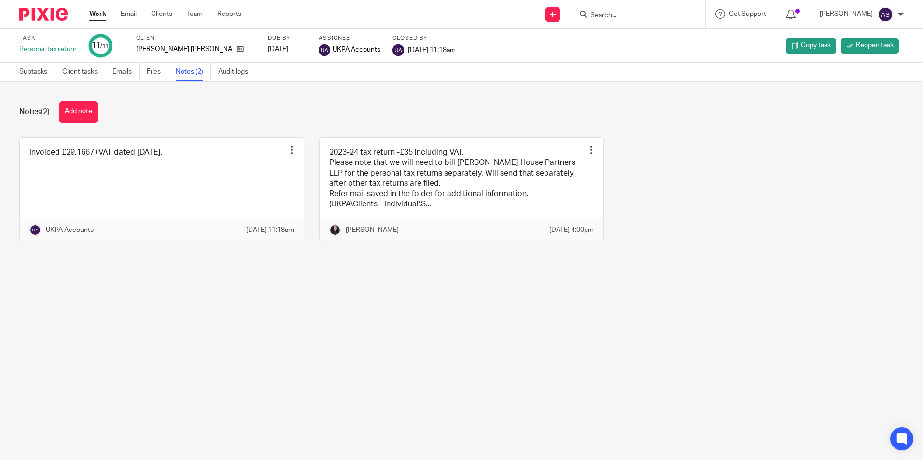
click at [224, 275] on div "Notes (2) Add note Invoiced £29.1667+VAT dated 22-Nov-2024. Edit note Delete no…" at bounding box center [461, 178] width 923 height 193
click at [679, 256] on div "Invoiced £29.1667+VAT dated 22-Nov-2024. Edit note Delete note UKPA Accounts 22…" at bounding box center [453, 197] width 899 height 119
drag, startPoint x: 673, startPoint y: 223, endPoint x: 691, endPoint y: 147, distance: 78.4
click at [672, 223] on div "Invoiced £29.1667+VAT dated 22-Nov-2024. Edit note Delete note UKPA Accounts 22…" at bounding box center [453, 197] width 899 height 119
click at [427, 178] on link at bounding box center [462, 189] width 284 height 103
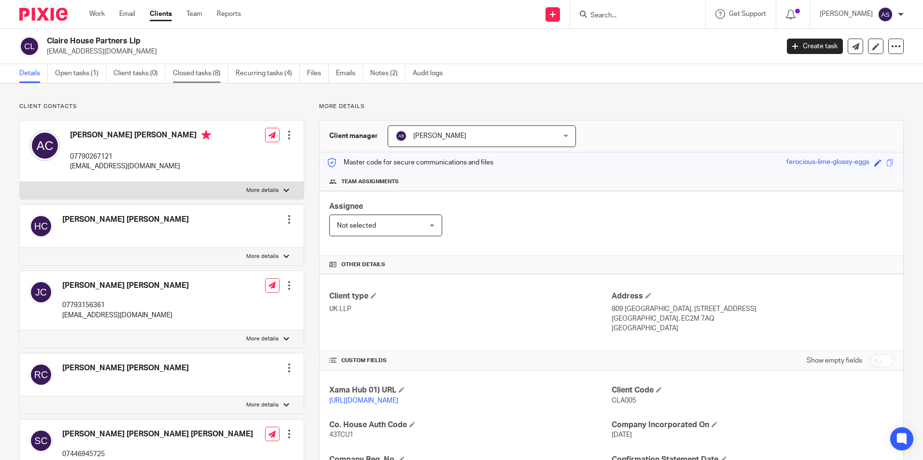
click at [195, 71] on link "Closed tasks (8)" at bounding box center [201, 73] width 56 height 19
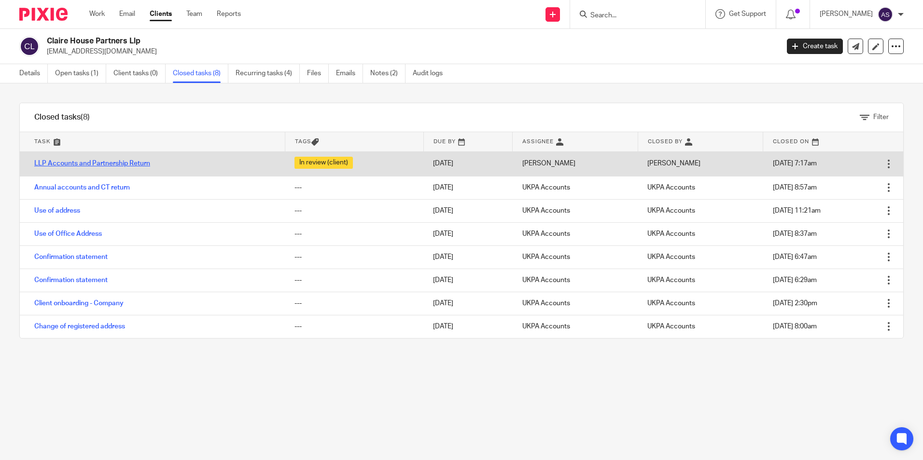
drag, startPoint x: 0, startPoint y: 0, endPoint x: 115, endPoint y: 163, distance: 199.5
click at [115, 163] on link "LLP Accounts and Partnership Return" at bounding box center [92, 163] width 116 height 7
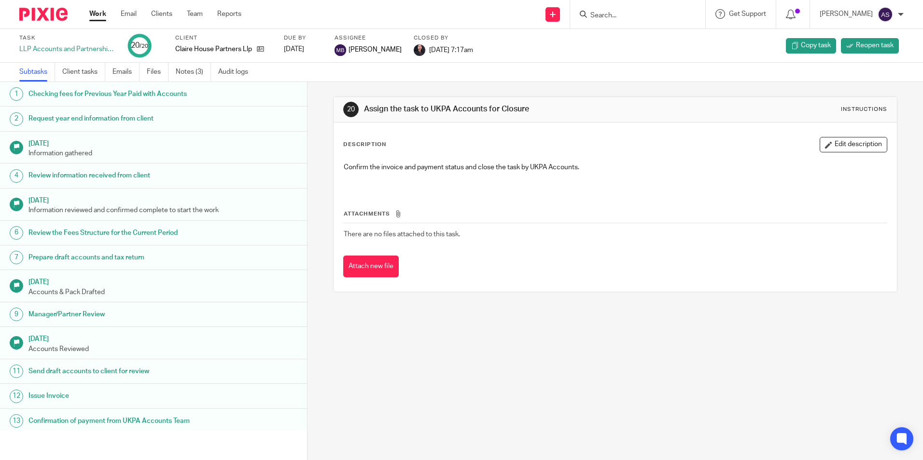
click at [185, 70] on link "Notes (3)" at bounding box center [193, 72] width 35 height 19
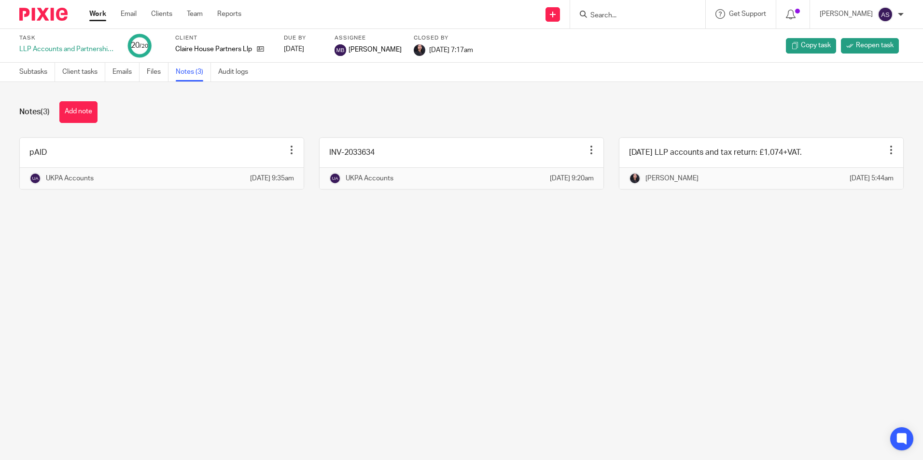
drag, startPoint x: 251, startPoint y: 117, endPoint x: 252, endPoint y: 110, distance: 7.3
click at [251, 117] on div "Notes (3) Add note" at bounding box center [461, 112] width 884 height 22
click at [53, 19] on img at bounding box center [43, 14] width 48 height 13
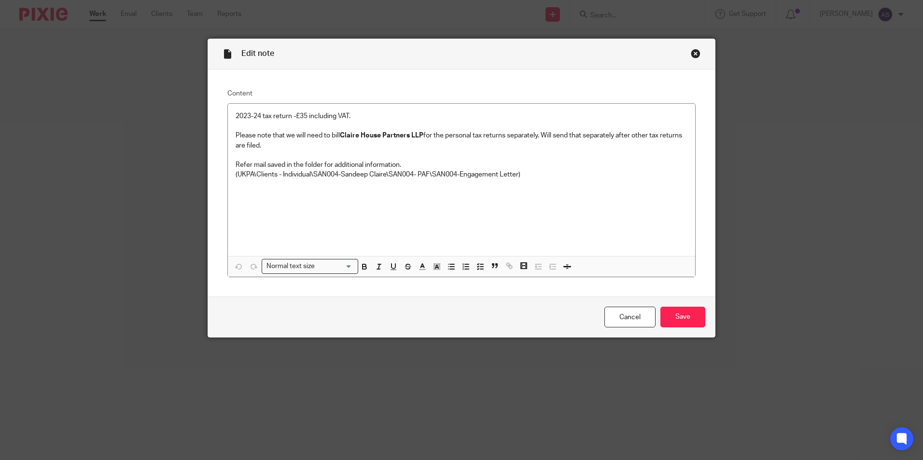
drag, startPoint x: 378, startPoint y: 207, endPoint x: 351, endPoint y: 187, distance: 33.2
click at [377, 207] on div "2023-24 tax return -£35 including VAT. Please note that we will need to bill [P…" at bounding box center [461, 180] width 467 height 153
click at [691, 51] on div "Close this dialog window" at bounding box center [696, 54] width 10 height 10
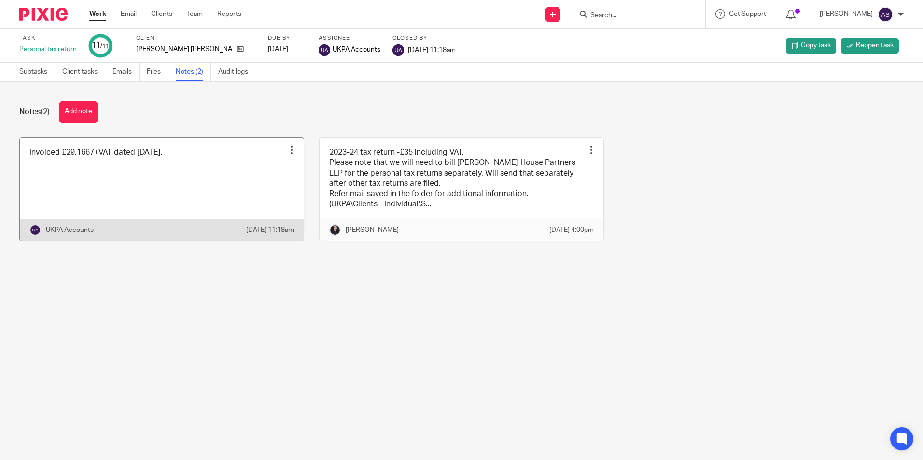
click at [92, 183] on link at bounding box center [162, 189] width 284 height 103
drag, startPoint x: 663, startPoint y: 258, endPoint x: 733, endPoint y: 232, distance: 74.2
click at [663, 256] on div "Invoiced £29.1667+VAT dated [DATE]. Edit note Delete note UKPA Accounts [DATE] …" at bounding box center [453, 197] width 899 height 119
click at [644, 14] on input "Search" at bounding box center [632, 16] width 87 height 9
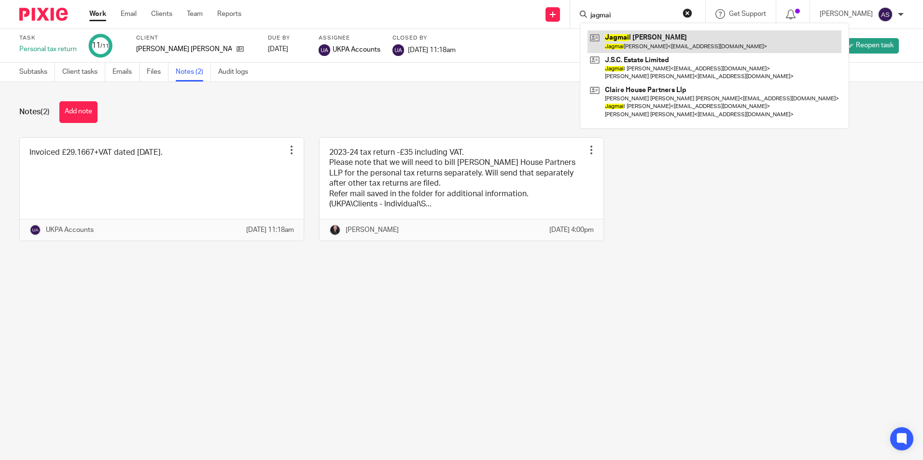
type input "jagmai"
click at [657, 49] on link at bounding box center [714, 41] width 254 height 22
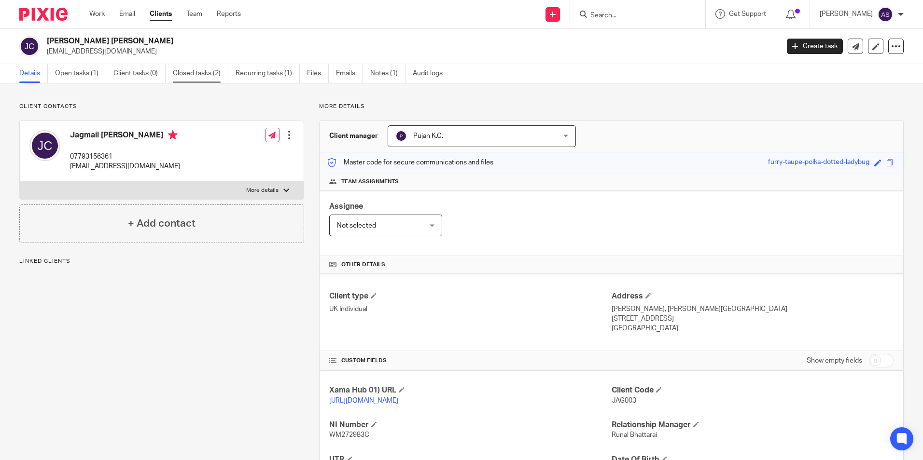
click at [187, 71] on link "Closed tasks (2)" at bounding box center [201, 73] width 56 height 19
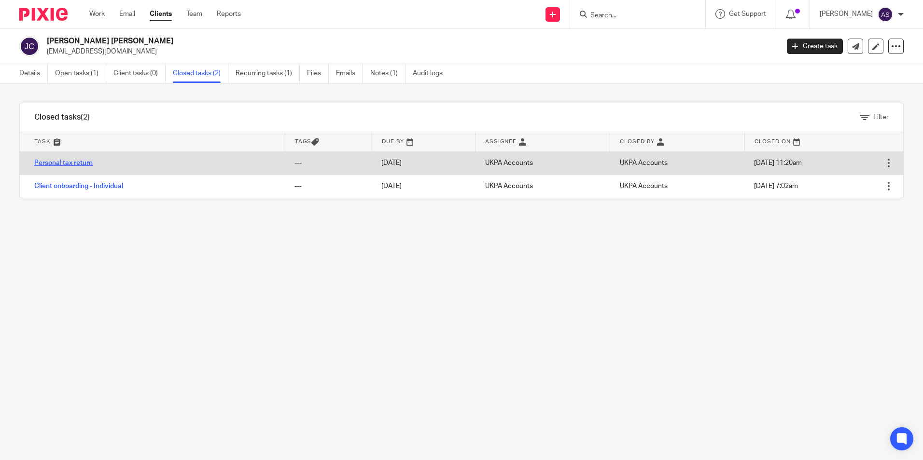
click at [82, 165] on link "Personal tax return" at bounding box center [63, 163] width 58 height 7
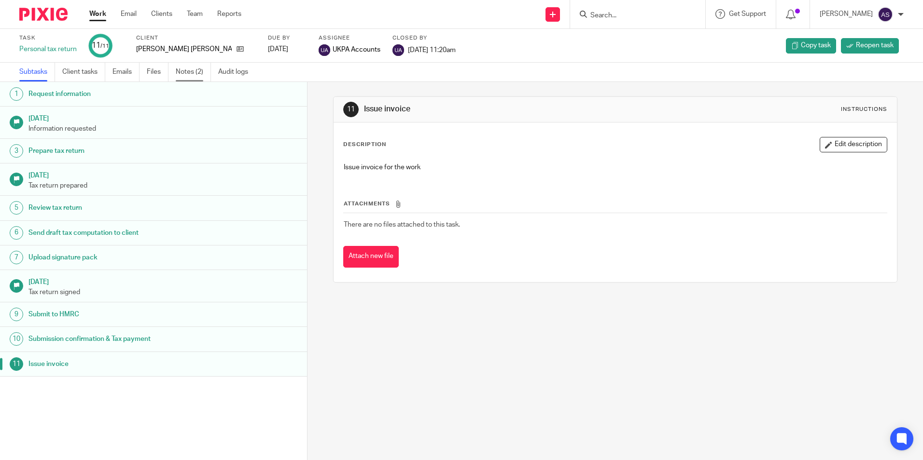
click at [202, 72] on link "Notes (2)" at bounding box center [193, 72] width 35 height 19
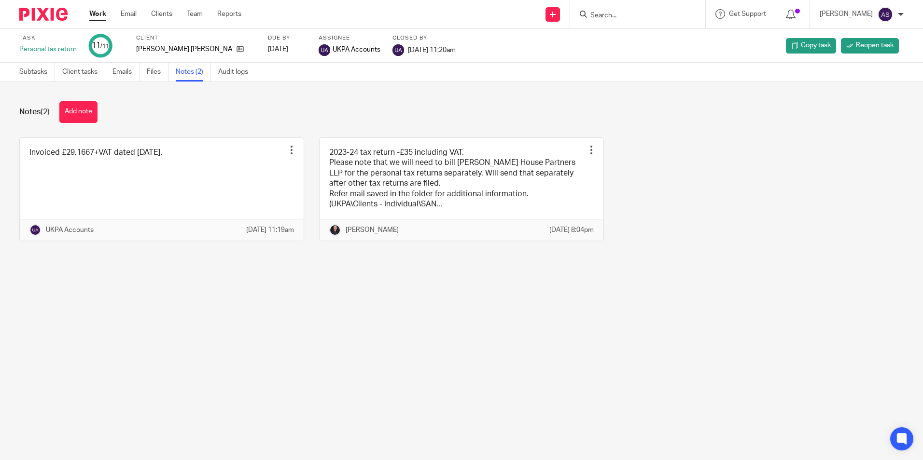
drag, startPoint x: 377, startPoint y: 329, endPoint x: 431, endPoint y: 328, distance: 53.6
click at [377, 329] on main "Task Personal tax return 11 /11 Client [PERSON_NAME] [PERSON_NAME] Due by [DATE…" at bounding box center [461, 230] width 923 height 460
click at [185, 192] on link at bounding box center [162, 189] width 284 height 103
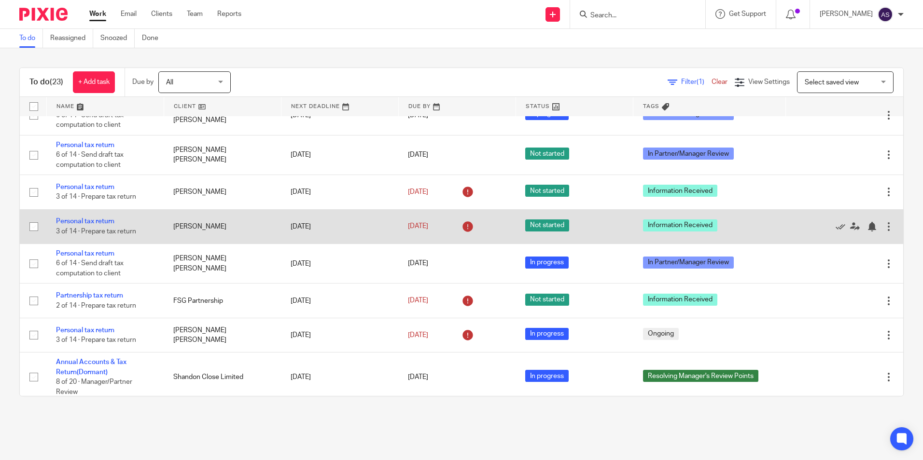
scroll to position [627, 0]
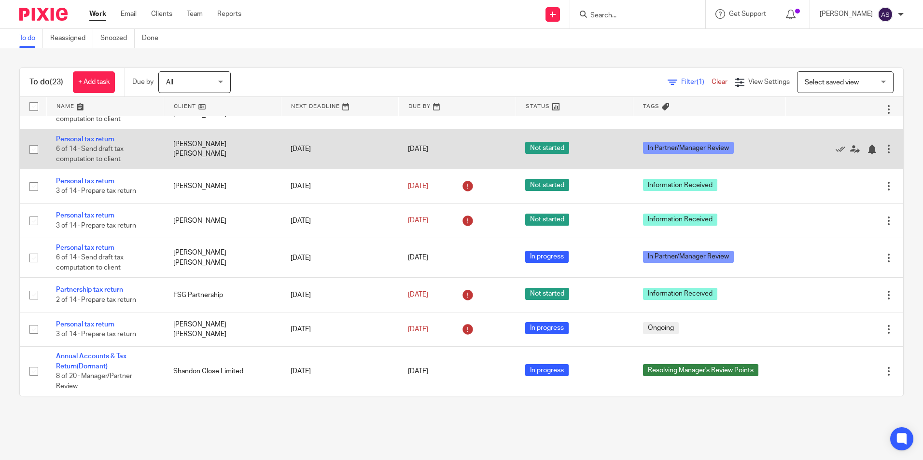
click at [97, 143] on link "Personal tax return" at bounding box center [85, 139] width 58 height 7
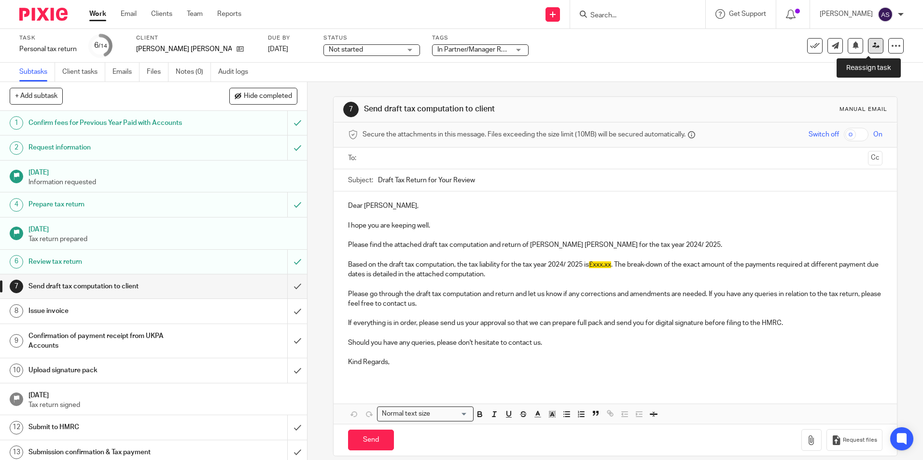
click at [874, 46] on link at bounding box center [875, 45] width 15 height 15
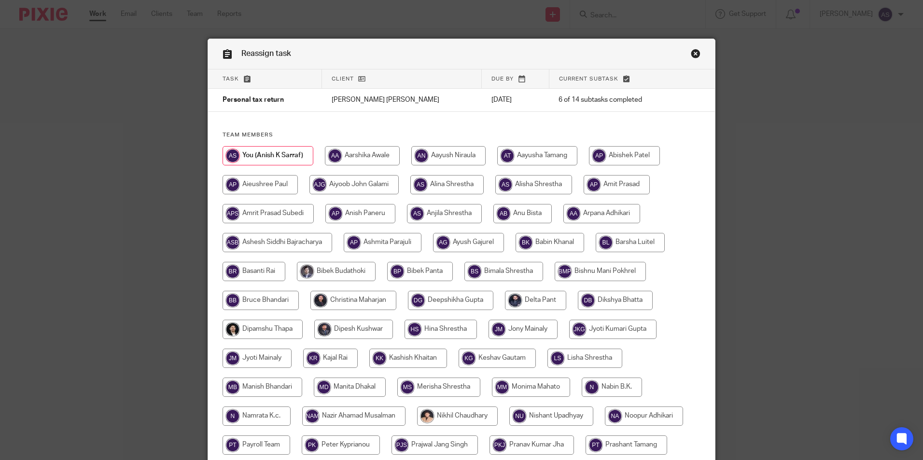
click at [376, 302] on input "radio" at bounding box center [353, 300] width 86 height 19
radio input "true"
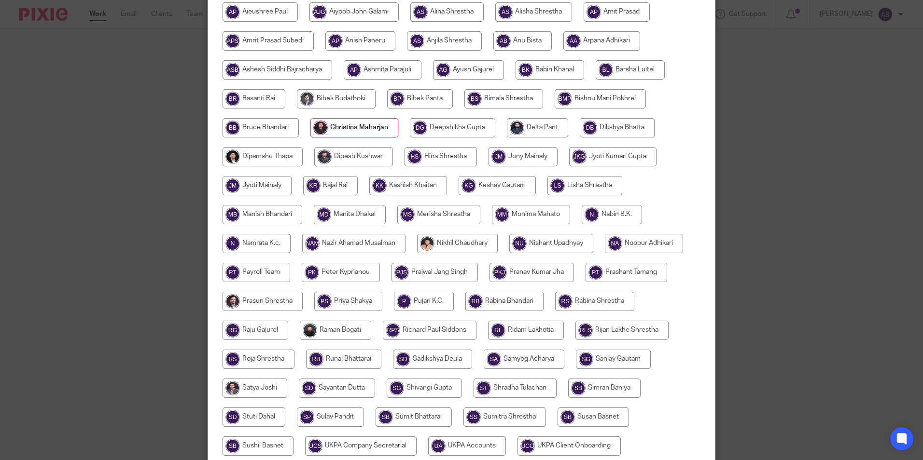
scroll to position [287, 0]
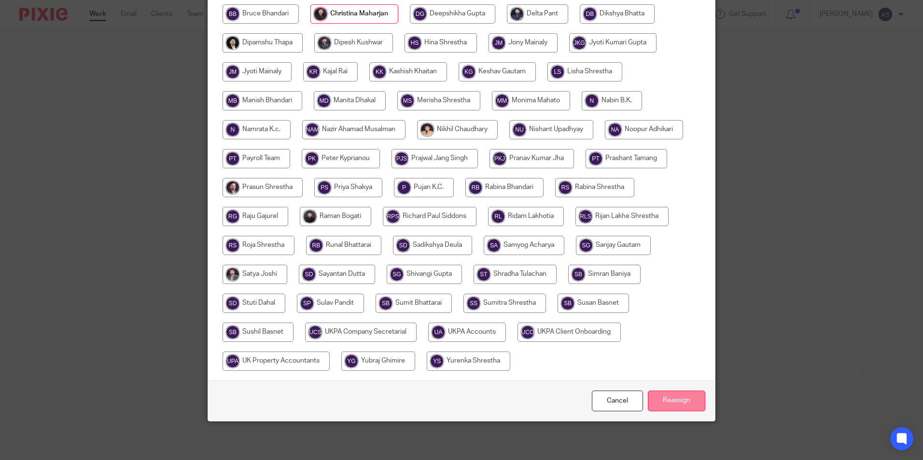
click at [675, 407] on input "Reassign" at bounding box center [676, 401] width 57 height 21
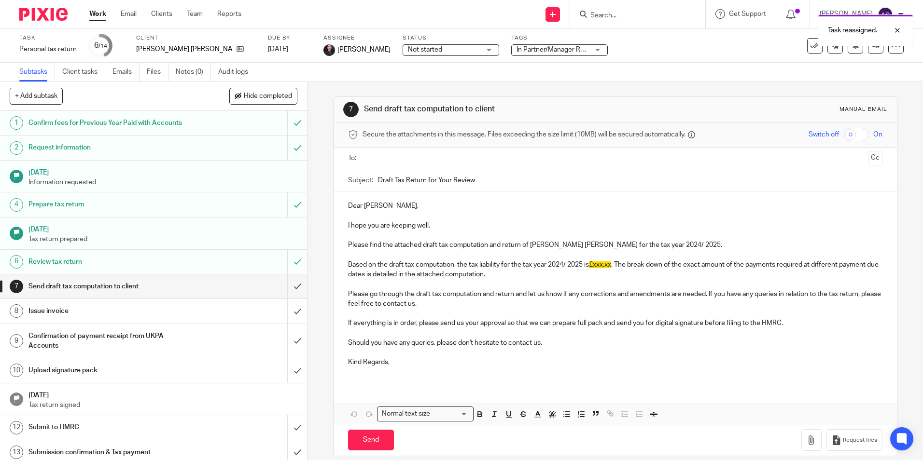
click at [42, 18] on img at bounding box center [43, 14] width 48 height 13
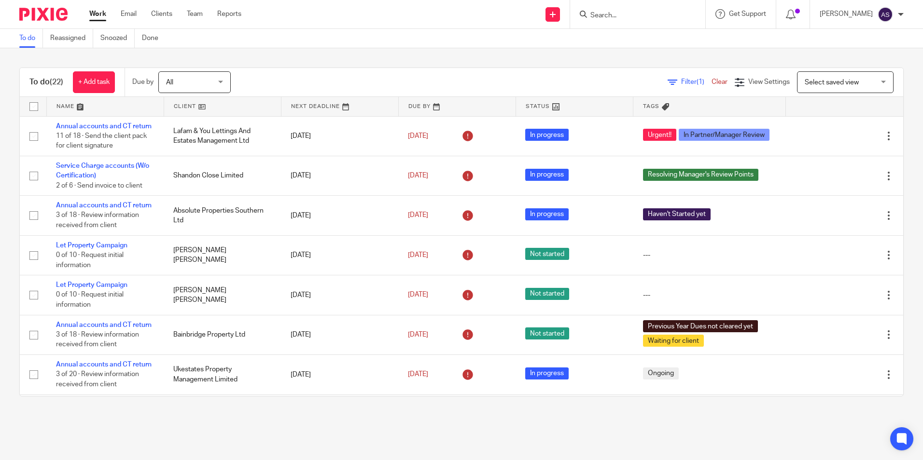
click at [621, 15] on input "Search" at bounding box center [632, 16] width 87 height 9
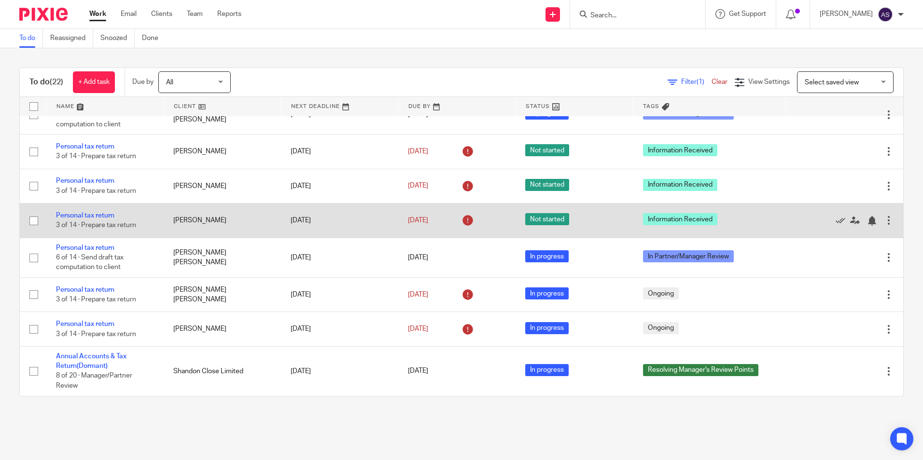
scroll to position [636, 0]
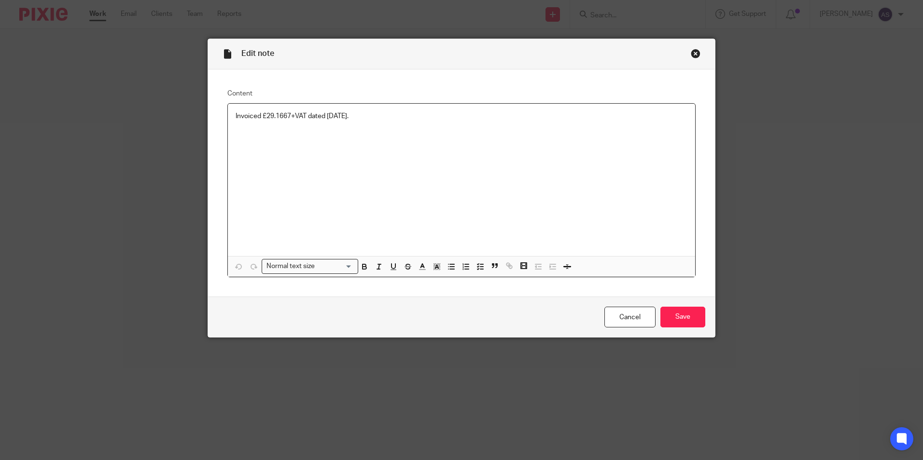
click at [286, 116] on p "Invoiced £29.1667+VAT dated [DATE]." at bounding box center [462, 116] width 452 height 10
click at [286, 116] on p "Invoiced £29.1667+VAT dated 22-Nov-2024." at bounding box center [462, 116] width 452 height 10
copy p "Invoiced £29.1667+VAT dated 22-Nov-2024."
click at [691, 54] on div "Close this dialog window" at bounding box center [696, 54] width 10 height 10
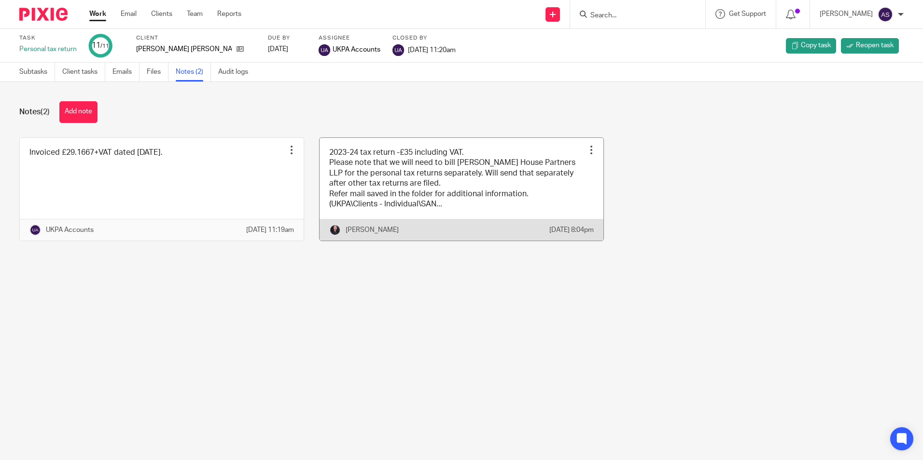
click at [358, 167] on link at bounding box center [462, 189] width 284 height 103
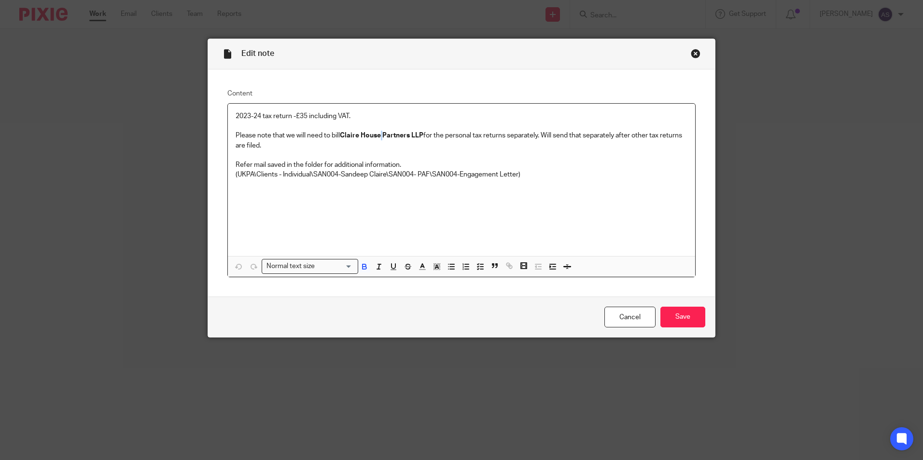
click at [379, 138] on strong "Claire House Partners LLP" at bounding box center [382, 135] width 84 height 7
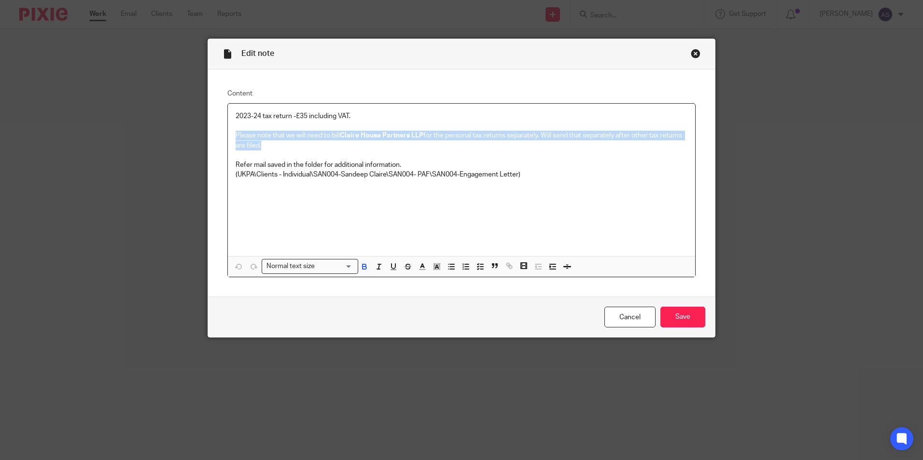
click at [379, 138] on strong "Claire House Partners LLP" at bounding box center [382, 135] width 84 height 7
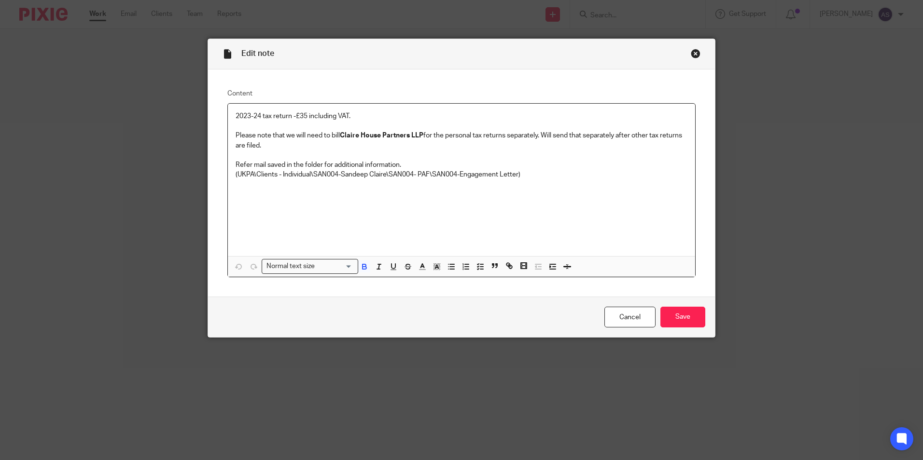
click at [282, 118] on p "2023-24 tax return -£35 including VAT." at bounding box center [462, 116] width 452 height 10
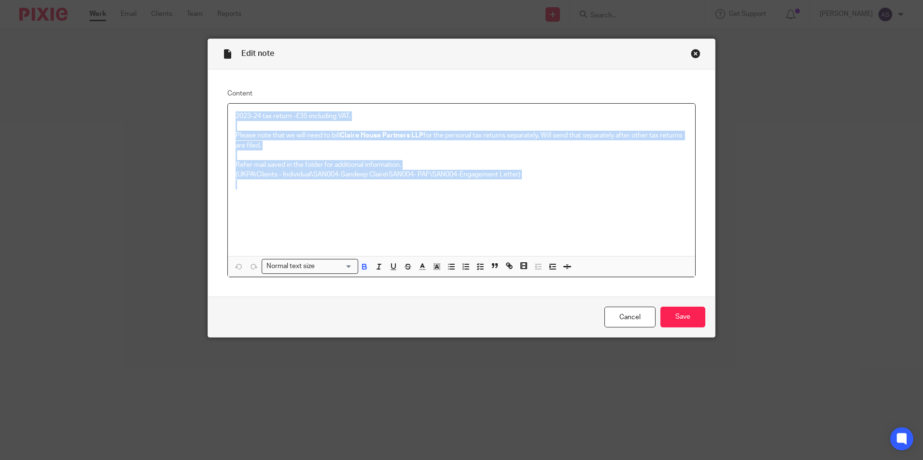
drag, startPoint x: 232, startPoint y: 117, endPoint x: 539, endPoint y: 207, distance: 319.8
click at [539, 207] on div "2023-24 tax return -£35 including VAT. Please note that we will need to bill Cl…" at bounding box center [461, 180] width 467 height 153
copy div "2023-24 tax return -£35 including VAT. Please note that we will need to bill Cl…"
click at [686, 321] on input "Save" at bounding box center [682, 317] width 45 height 21
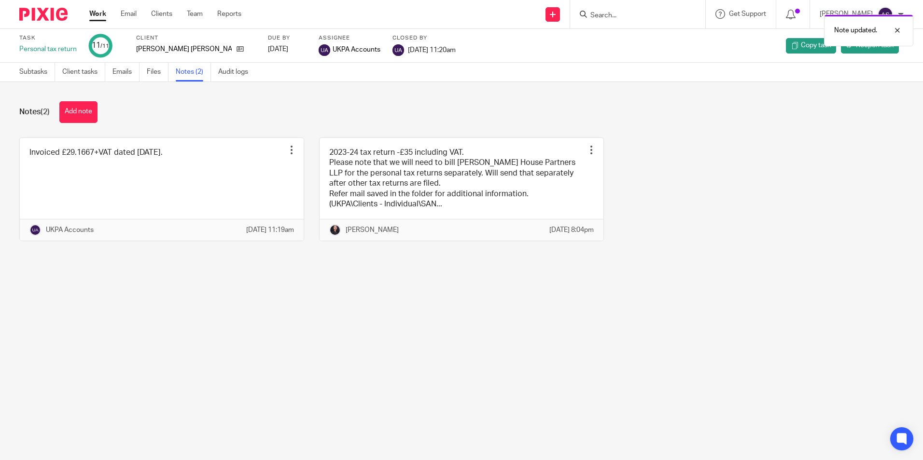
click at [51, 15] on img at bounding box center [43, 14] width 48 height 13
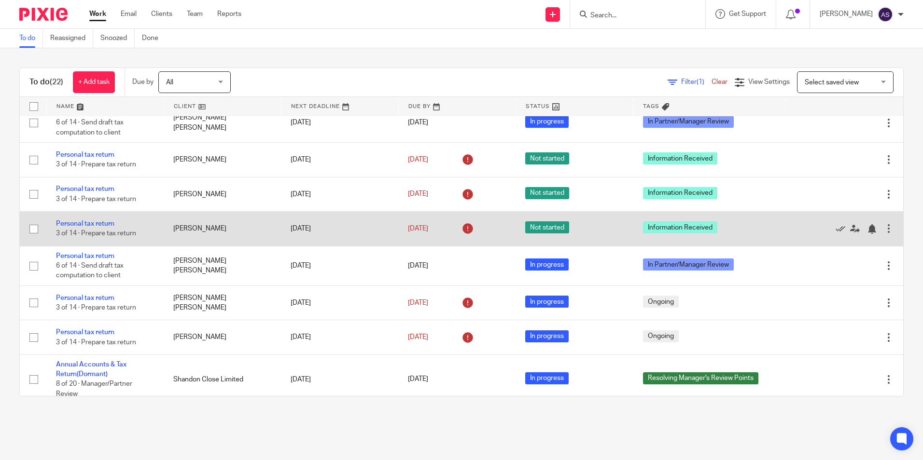
scroll to position [627, 0]
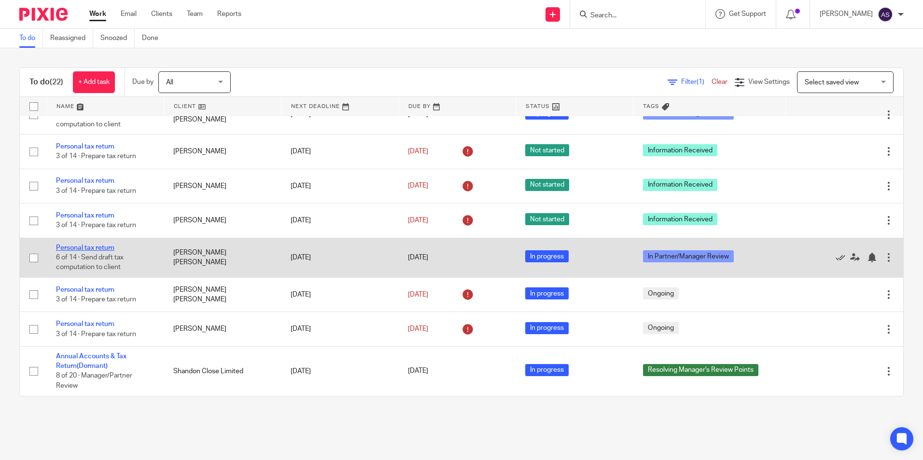
click at [108, 251] on link "Personal tax return" at bounding box center [85, 248] width 58 height 7
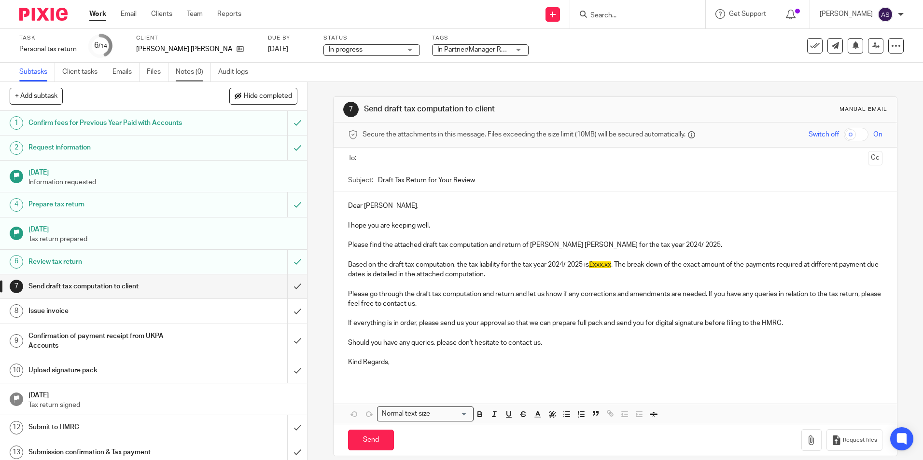
click at [204, 73] on link "Notes (0)" at bounding box center [193, 72] width 35 height 19
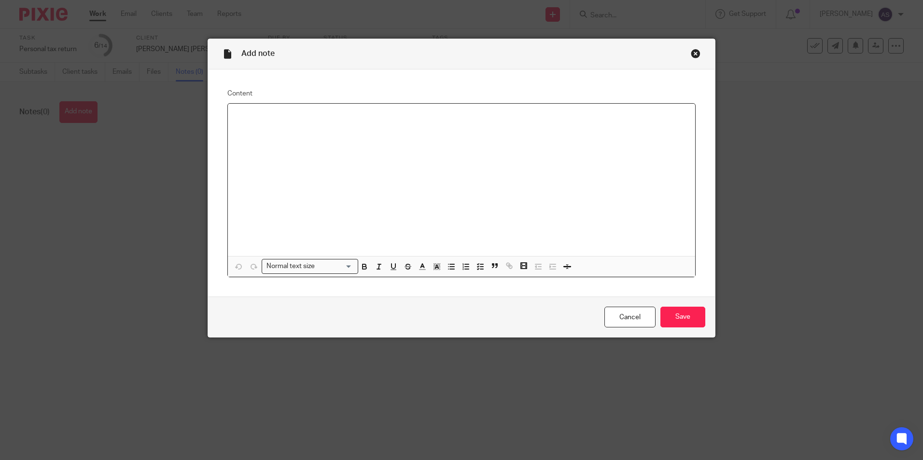
click at [277, 120] on p at bounding box center [462, 116] width 452 height 10
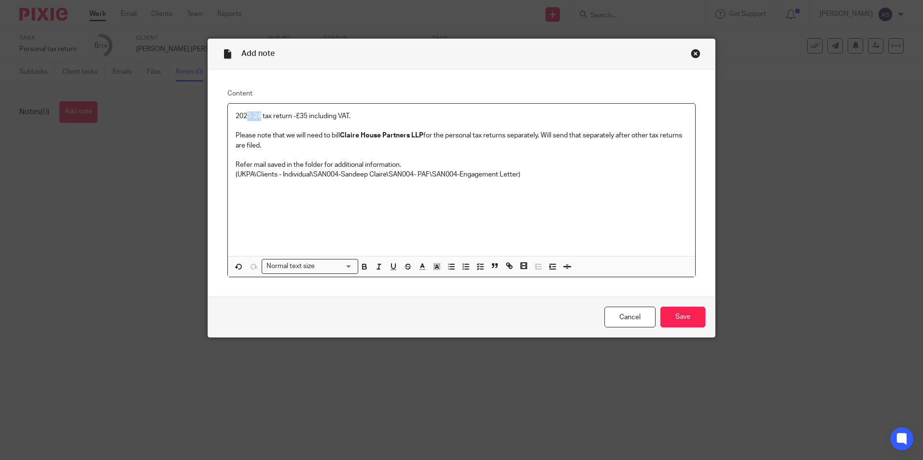
drag, startPoint x: 258, startPoint y: 115, endPoint x: 245, endPoint y: 116, distance: 13.1
click at [245, 116] on p "2023-24 tax return -£35 including VAT." at bounding box center [462, 116] width 452 height 10
click at [689, 320] on input "Save" at bounding box center [682, 317] width 45 height 21
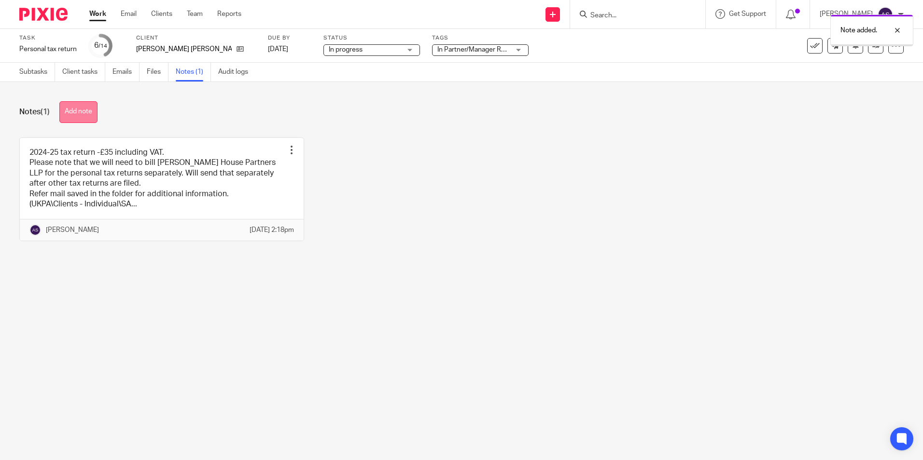
drag, startPoint x: 0, startPoint y: 0, endPoint x: 87, endPoint y: 116, distance: 145.1
click at [87, 116] on button "Add note" at bounding box center [78, 112] width 38 height 22
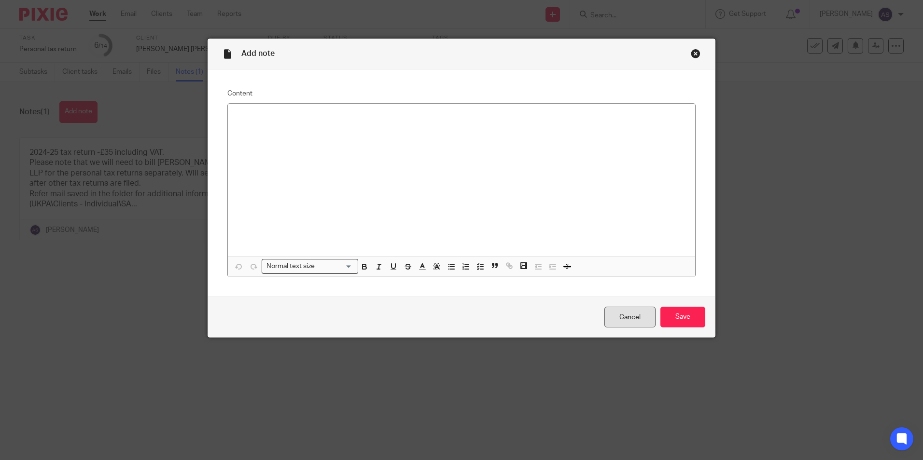
click at [619, 319] on link "Cancel" at bounding box center [629, 317] width 51 height 21
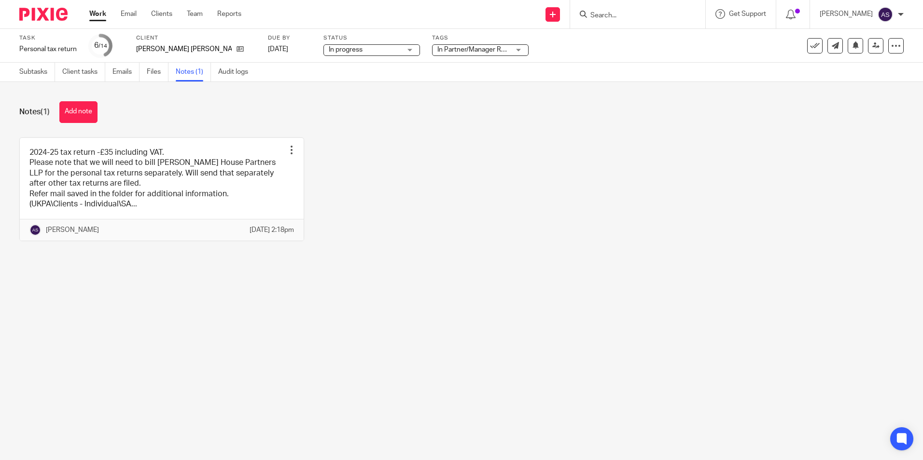
click at [306, 255] on div "2024-25 tax return -£35 including VAT. Please note that we will need to bill Cl…" at bounding box center [453, 197] width 899 height 119
click at [543, 321] on main "Task Personal tax return Save Personal tax return 6 /14 Client Sandeep Claire D…" at bounding box center [461, 230] width 923 height 460
click at [475, 47] on span "In Partner/Manager Review" at bounding box center [477, 49] width 81 height 7
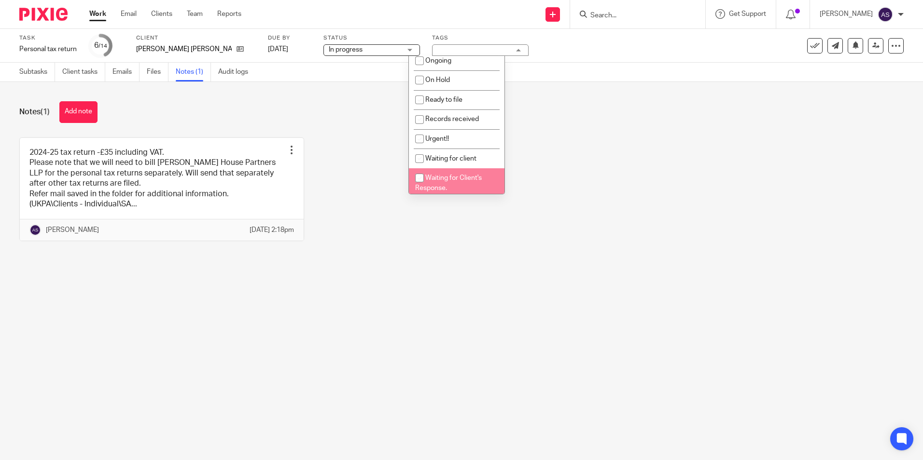
scroll to position [97, 0]
click at [460, 270] on div "Notes (1) Add note 2024-25 tax return -£35 including VAT. Please note that we w…" at bounding box center [461, 178] width 923 height 193
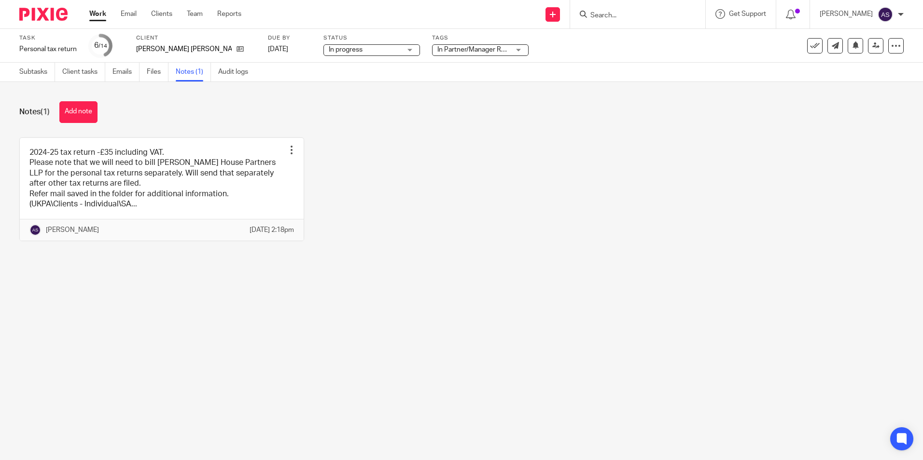
click at [460, 247] on div "2024-25 tax return -£35 including VAT. Please note that we will need to bill Cl…" at bounding box center [453, 197] width 899 height 119
click at [645, 176] on div "2024-25 tax return -£35 including VAT. Please note that we will need to bill Cl…" at bounding box center [453, 197] width 899 height 119
click at [872, 46] on icon at bounding box center [875, 45] width 7 height 7
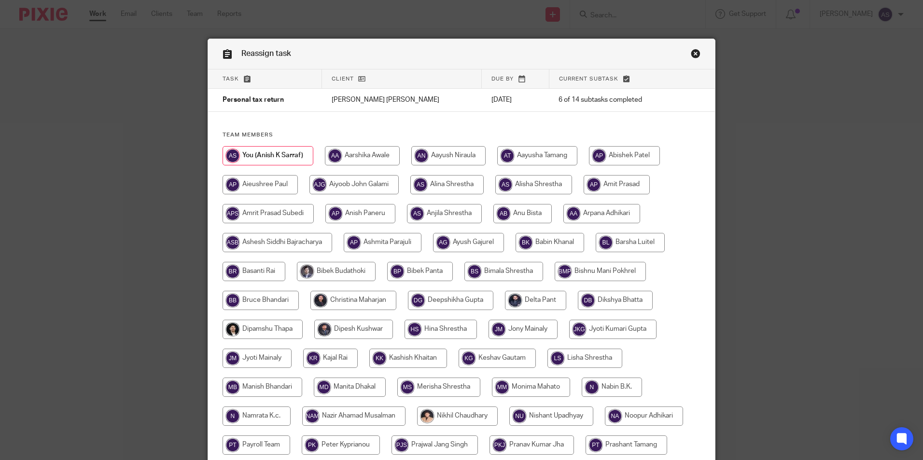
click at [368, 302] on input "radio" at bounding box center [353, 300] width 86 height 19
radio input "true"
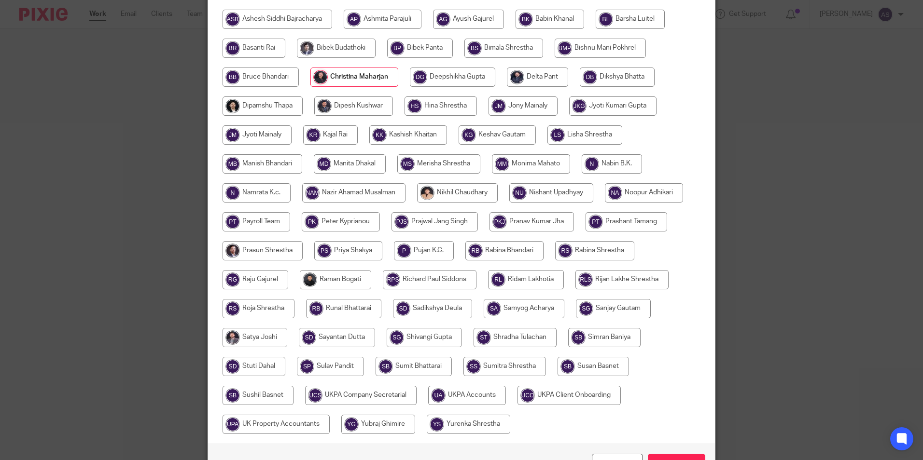
scroll to position [287, 0]
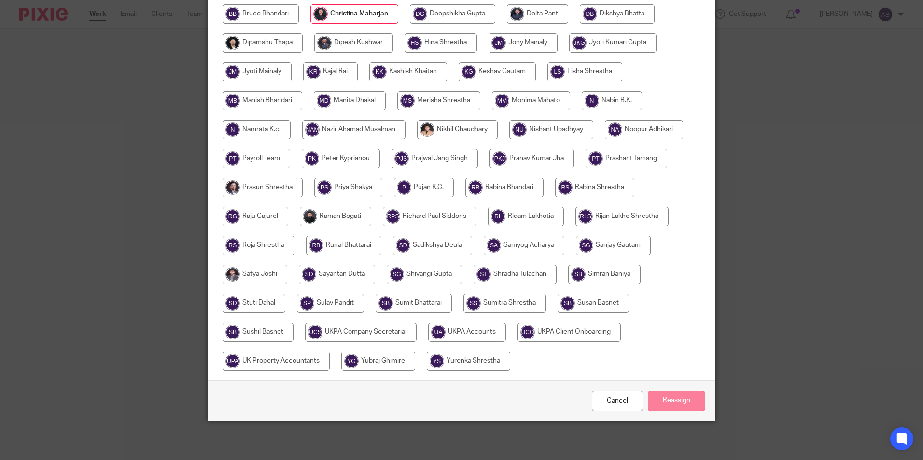
click at [687, 400] on input "Reassign" at bounding box center [676, 401] width 57 height 21
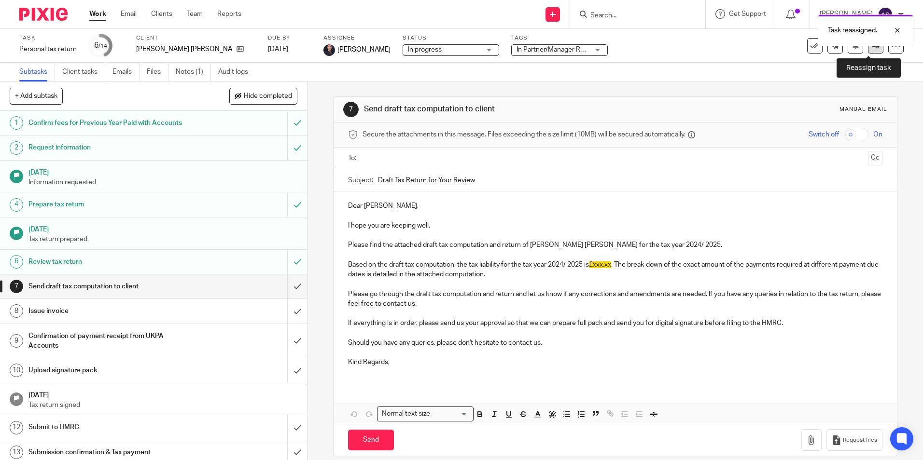
click at [869, 50] on link at bounding box center [875, 45] width 15 height 15
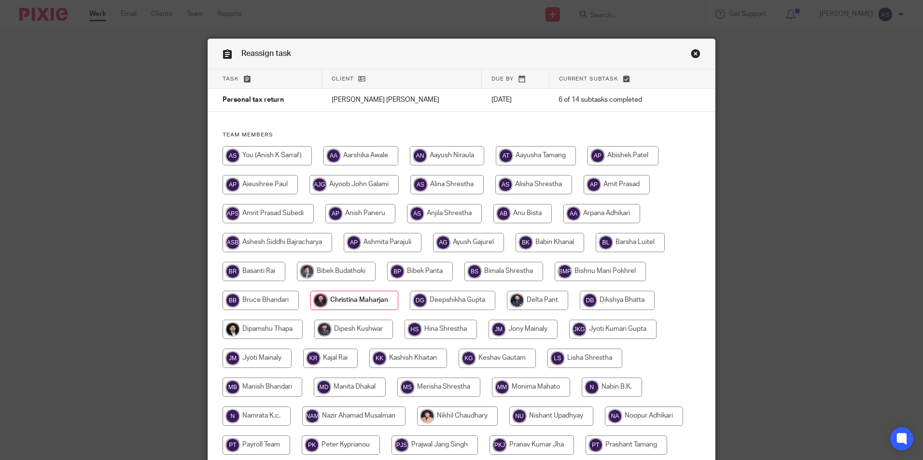
scroll to position [287, 0]
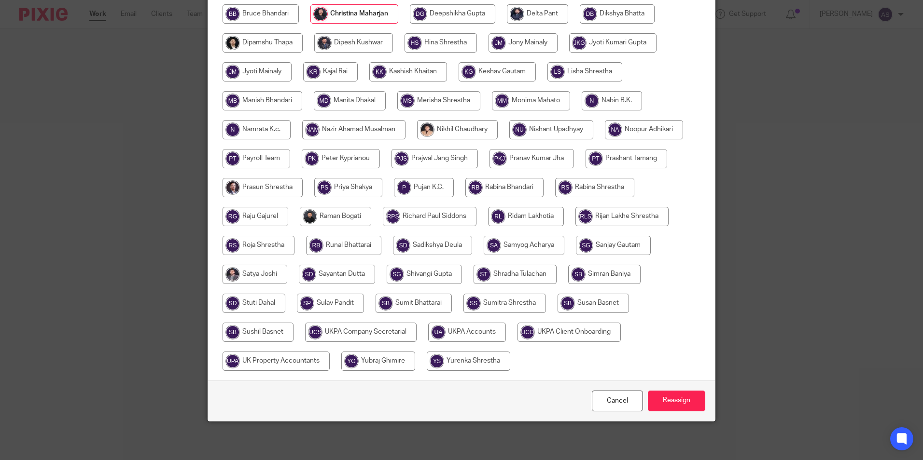
click at [486, 336] on input "radio" at bounding box center [467, 332] width 78 height 19
radio input "true"
click at [663, 401] on input "Reassign" at bounding box center [676, 401] width 57 height 21
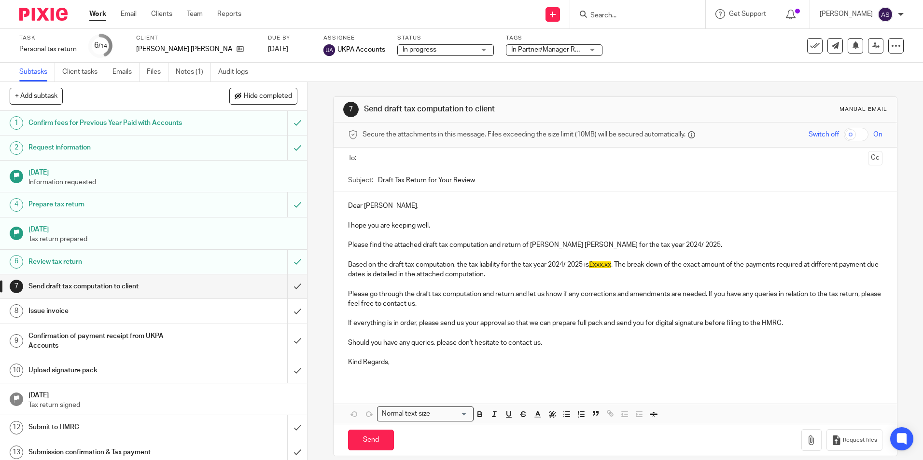
click at [675, 257] on p at bounding box center [615, 256] width 534 height 10
